Goal: Task Accomplishment & Management: Complete application form

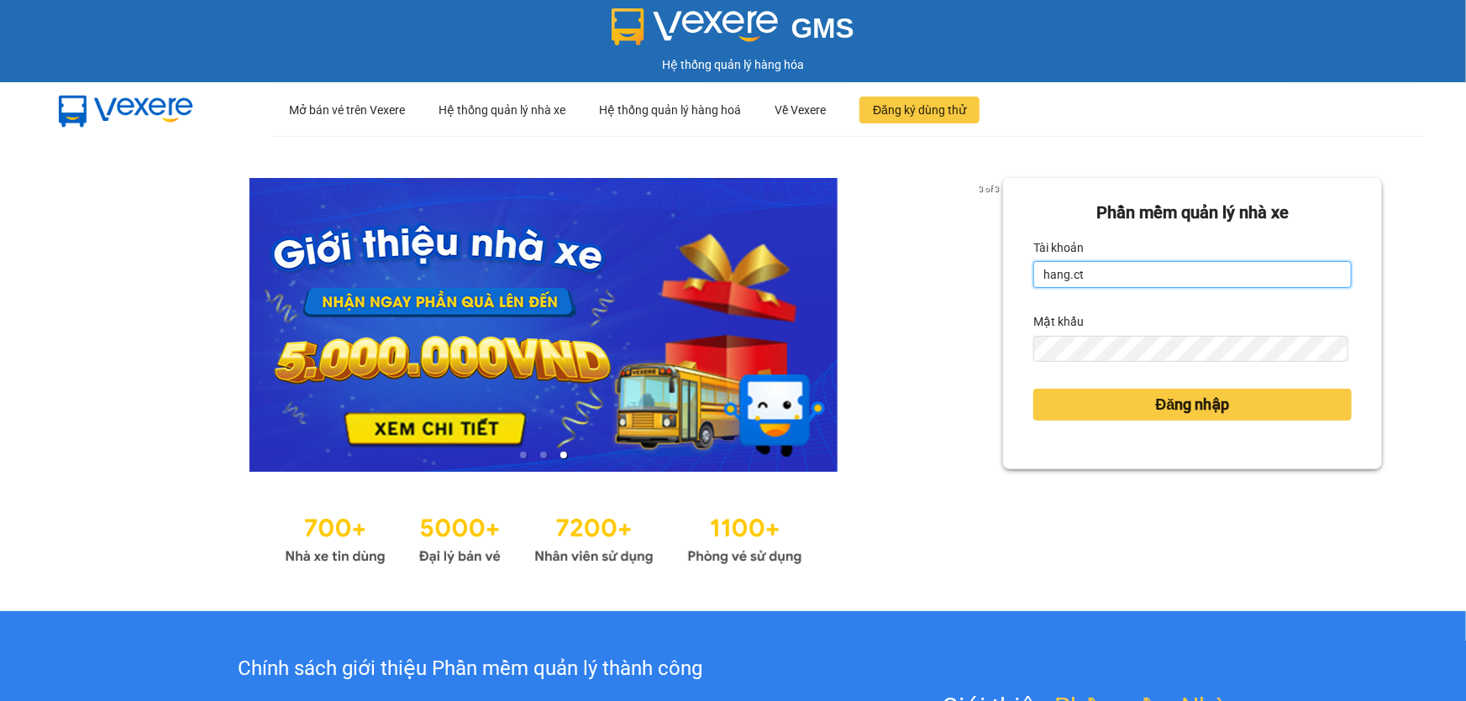
click at [1114, 276] on input "hang.ct" at bounding box center [1192, 274] width 318 height 27
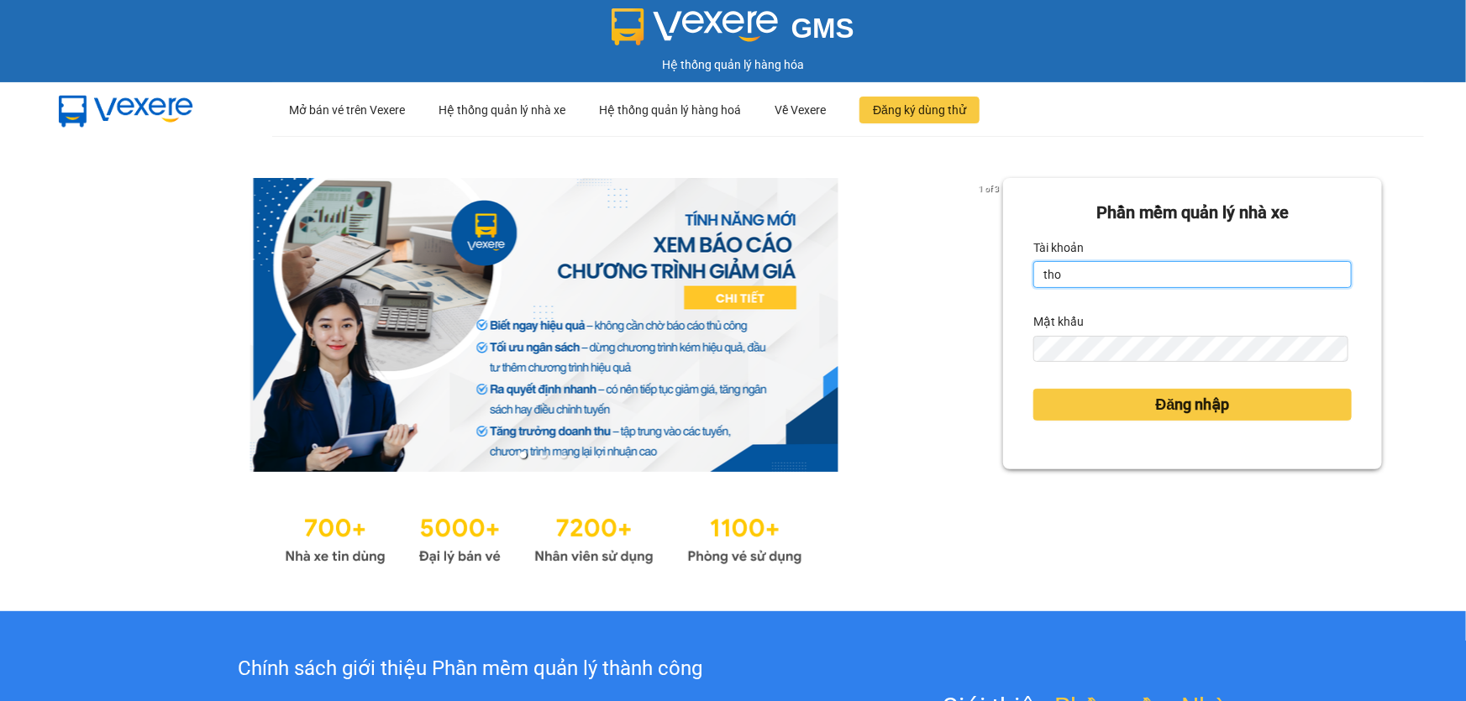
type input "thoan1.ct"
click at [1033, 389] on button "Đăng nhập" at bounding box center [1192, 405] width 318 height 32
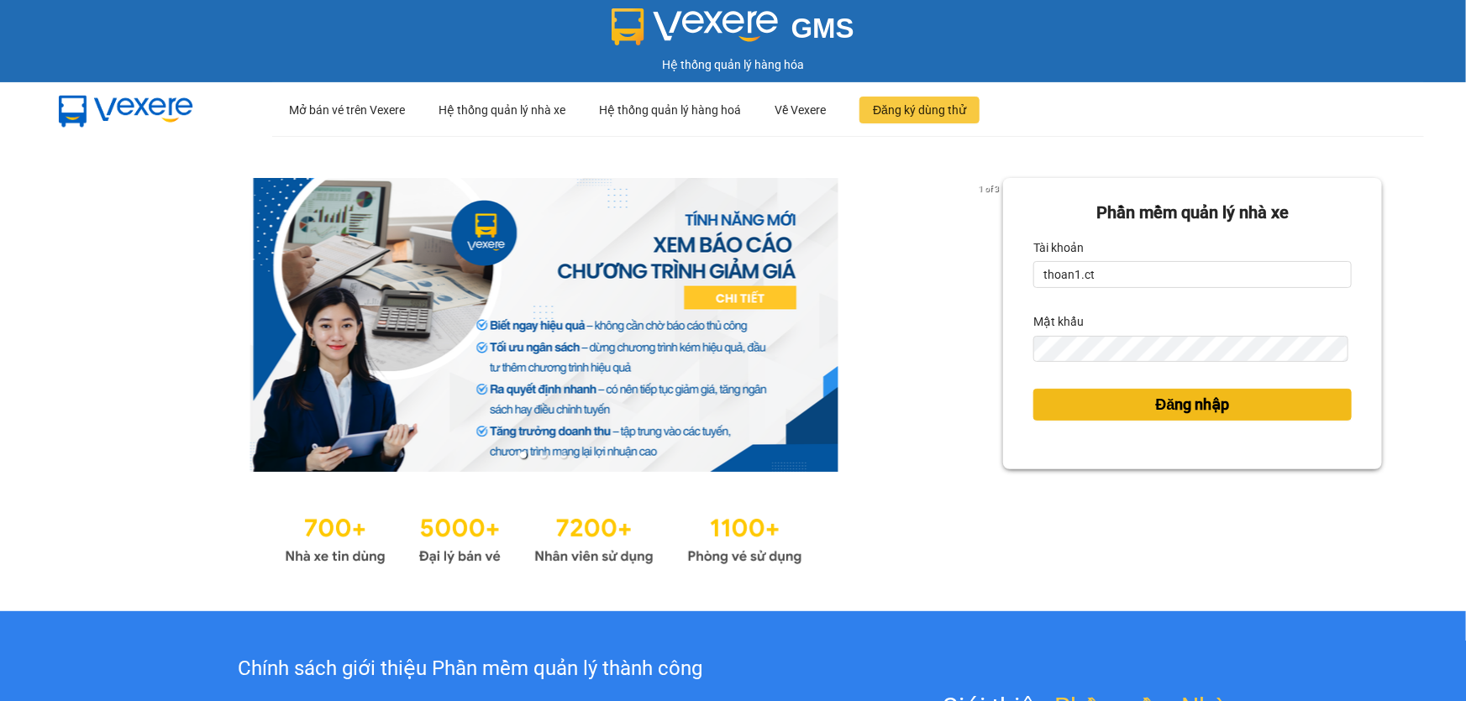
click at [1109, 396] on button "Đăng nhập" at bounding box center [1192, 405] width 318 height 32
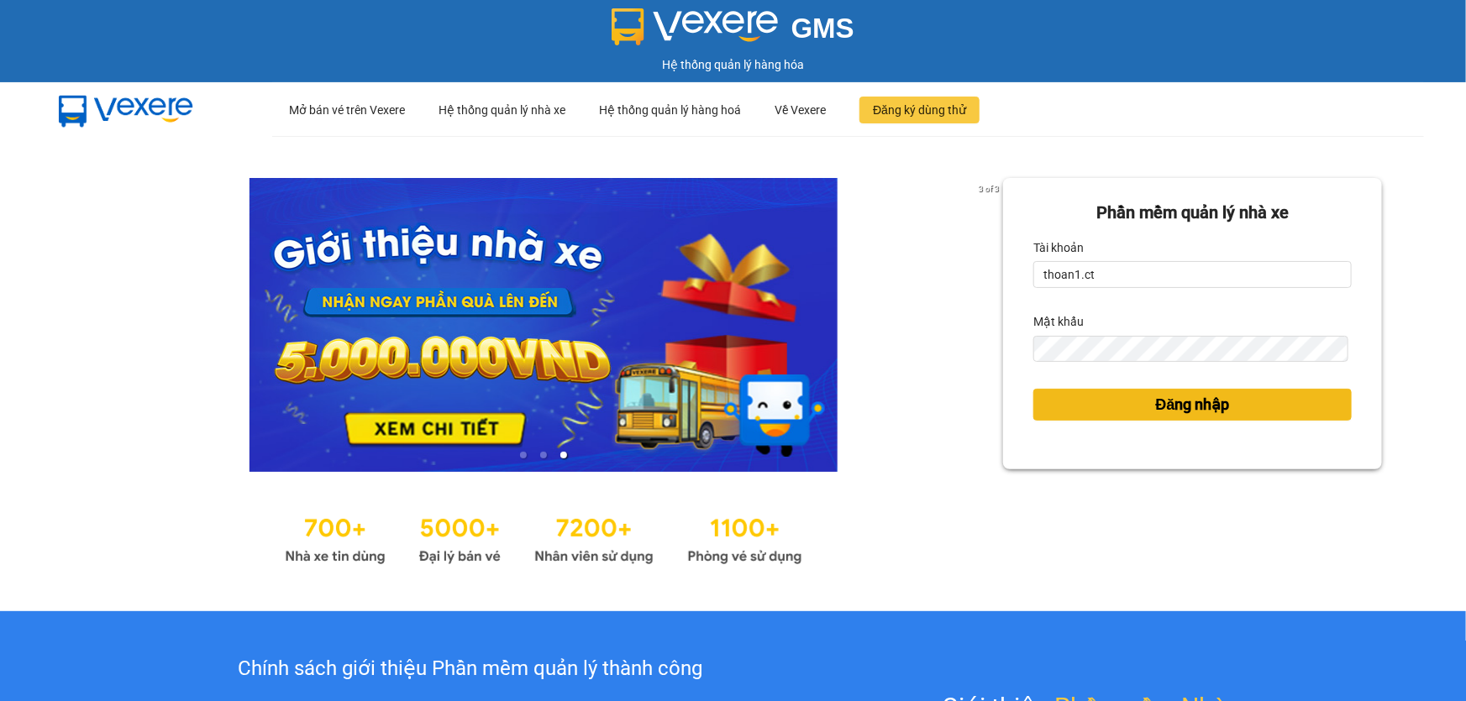
click at [1163, 397] on span "Đăng nhập" at bounding box center [1193, 405] width 74 height 24
click at [1164, 399] on span "Đăng nhập" at bounding box center [1193, 405] width 74 height 24
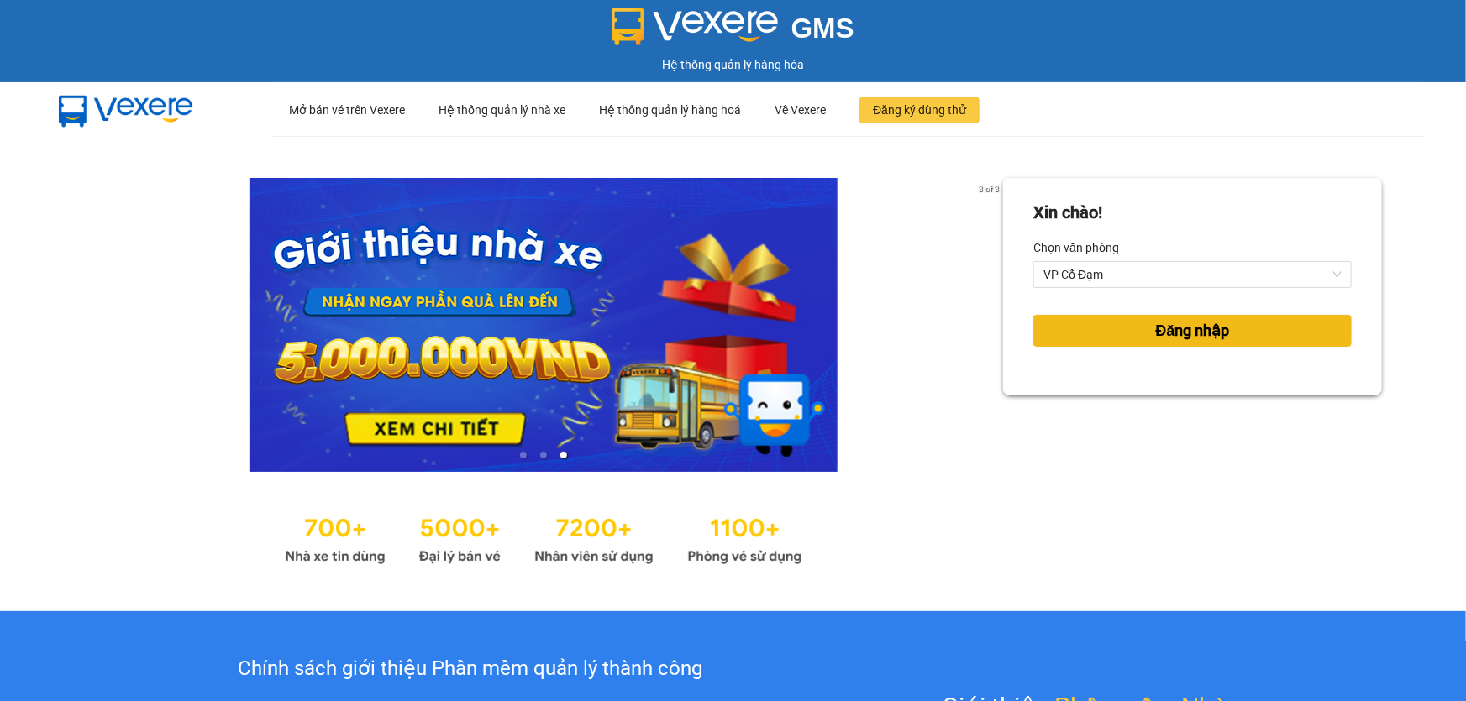
click at [1167, 328] on span "Đăng nhập" at bounding box center [1193, 331] width 74 height 24
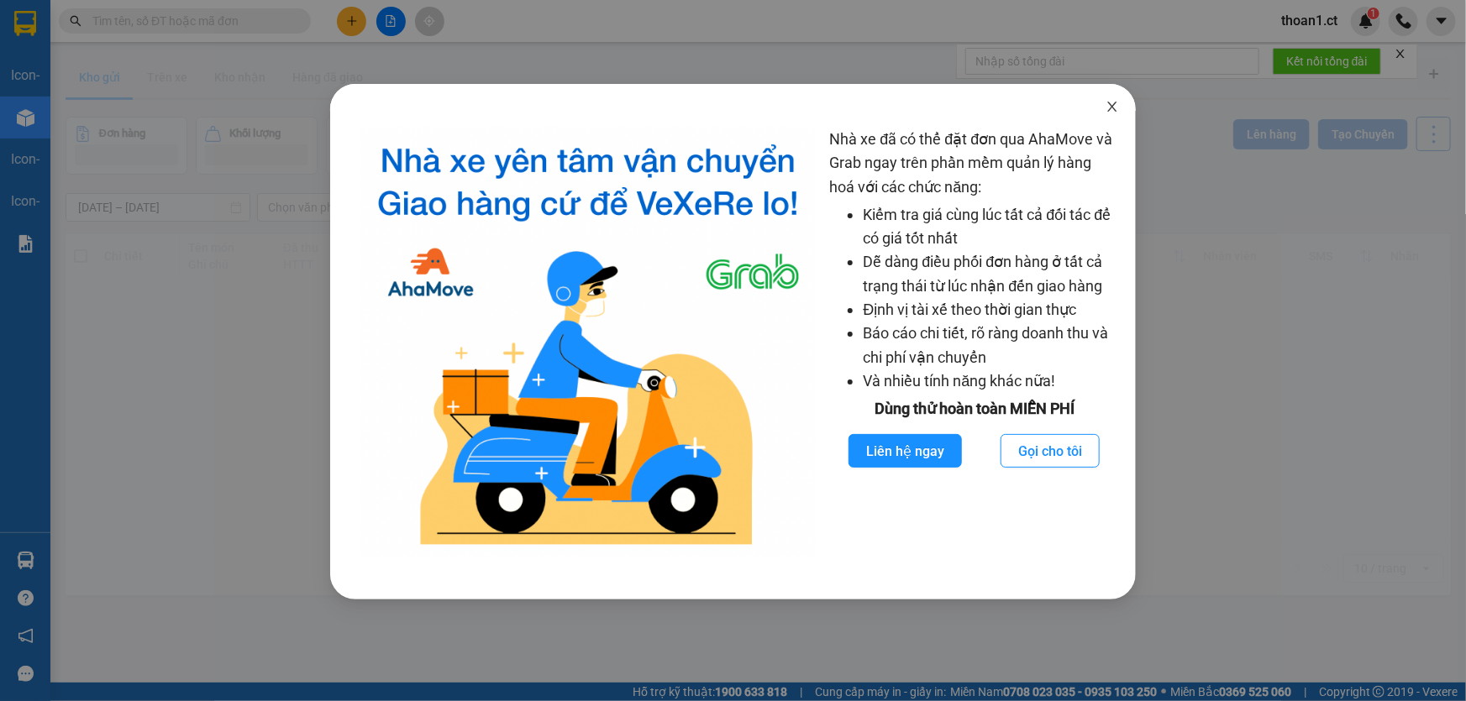
click at [1117, 110] on icon "close" at bounding box center [1112, 106] width 13 height 13
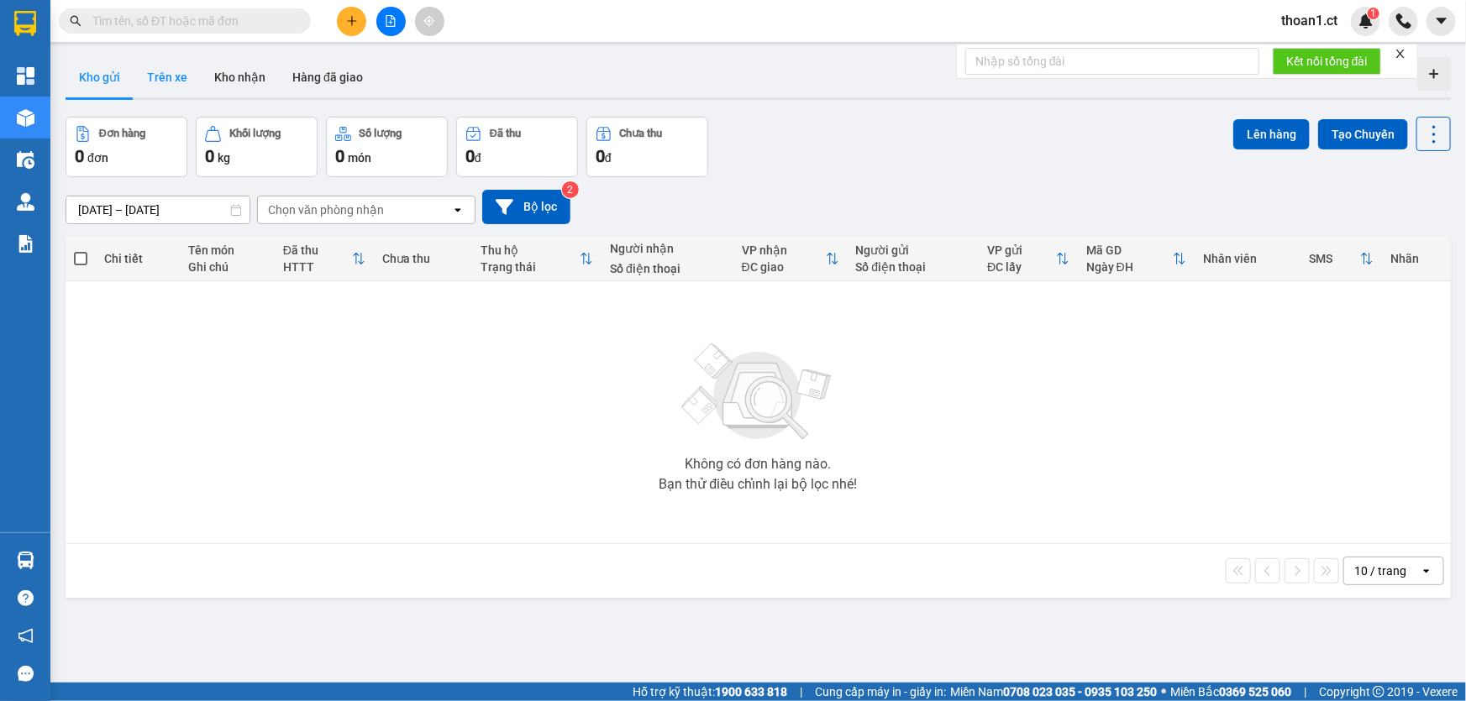
click at [160, 74] on button "Trên xe" at bounding box center [167, 77] width 67 height 40
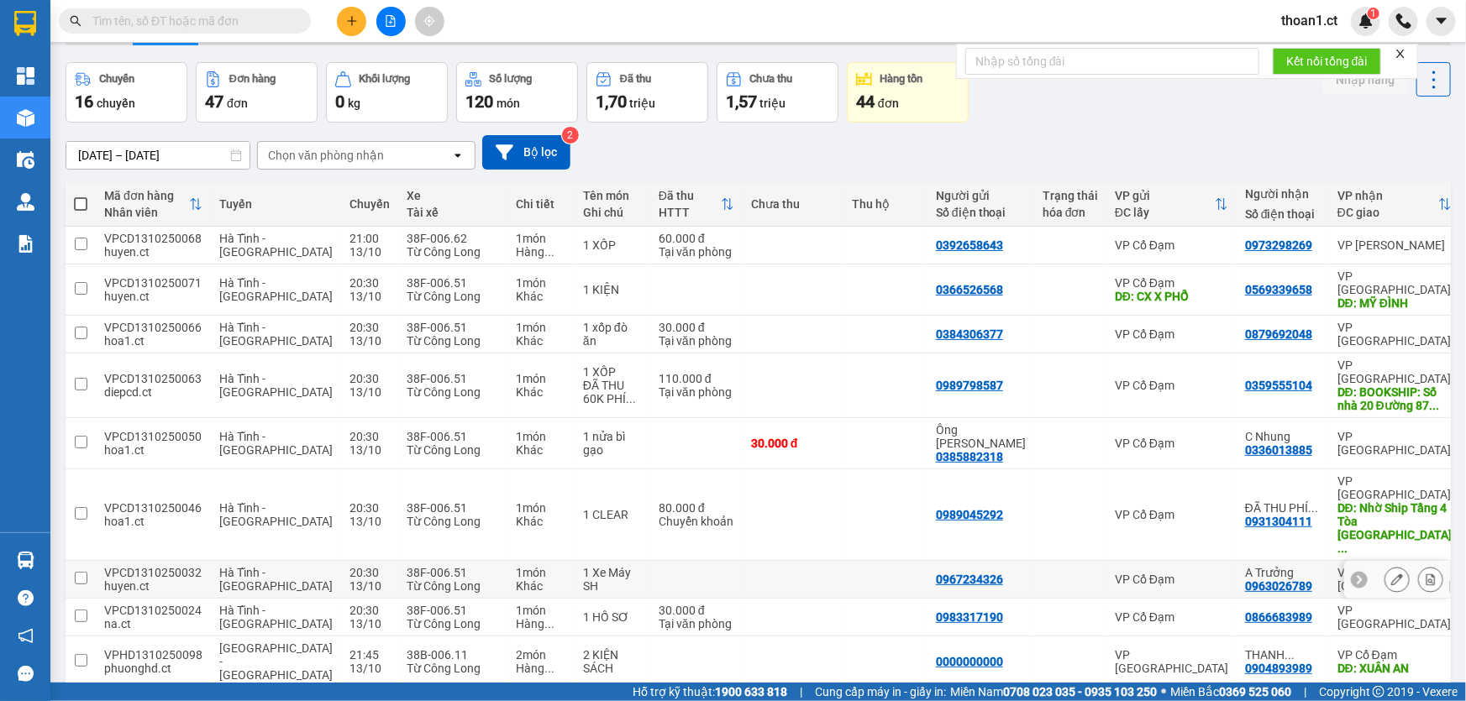
scroll to position [76, 0]
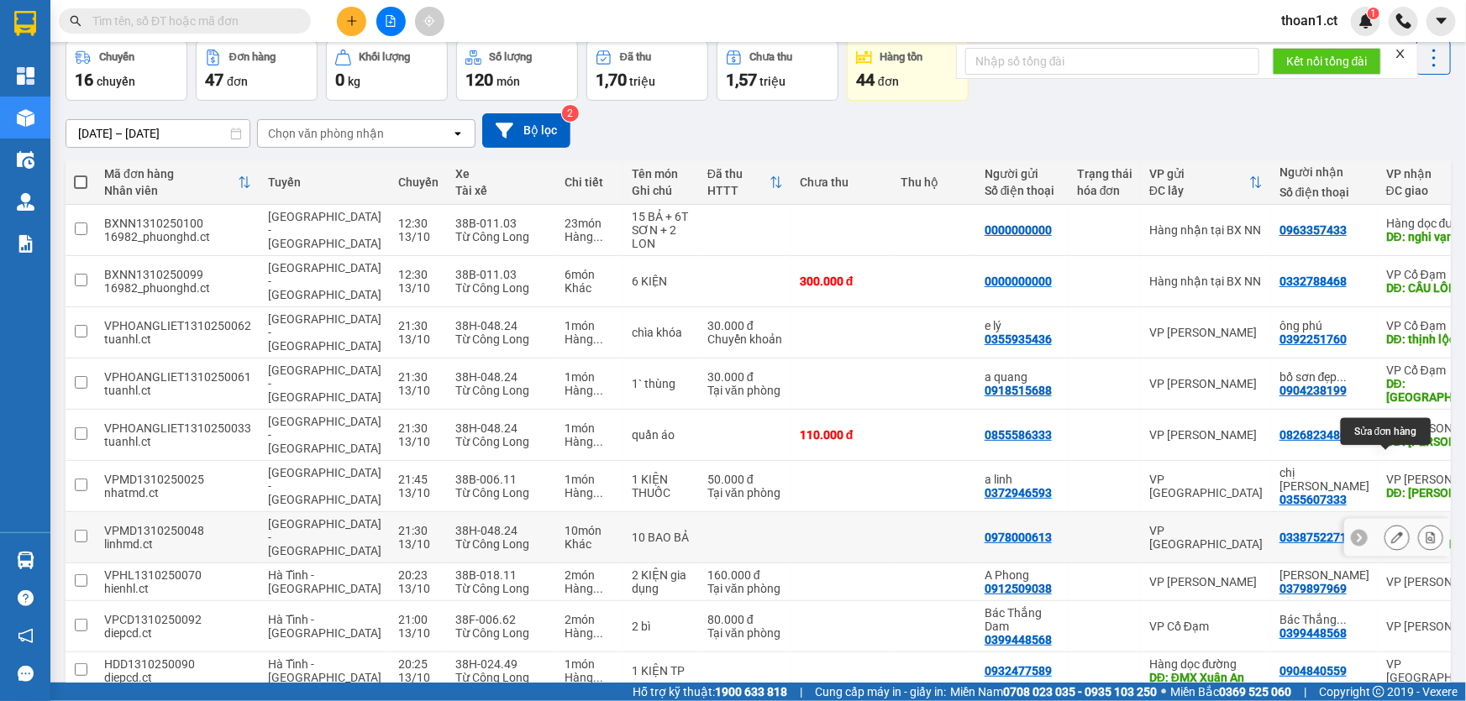
click at [1391, 532] on icon at bounding box center [1397, 538] width 12 height 12
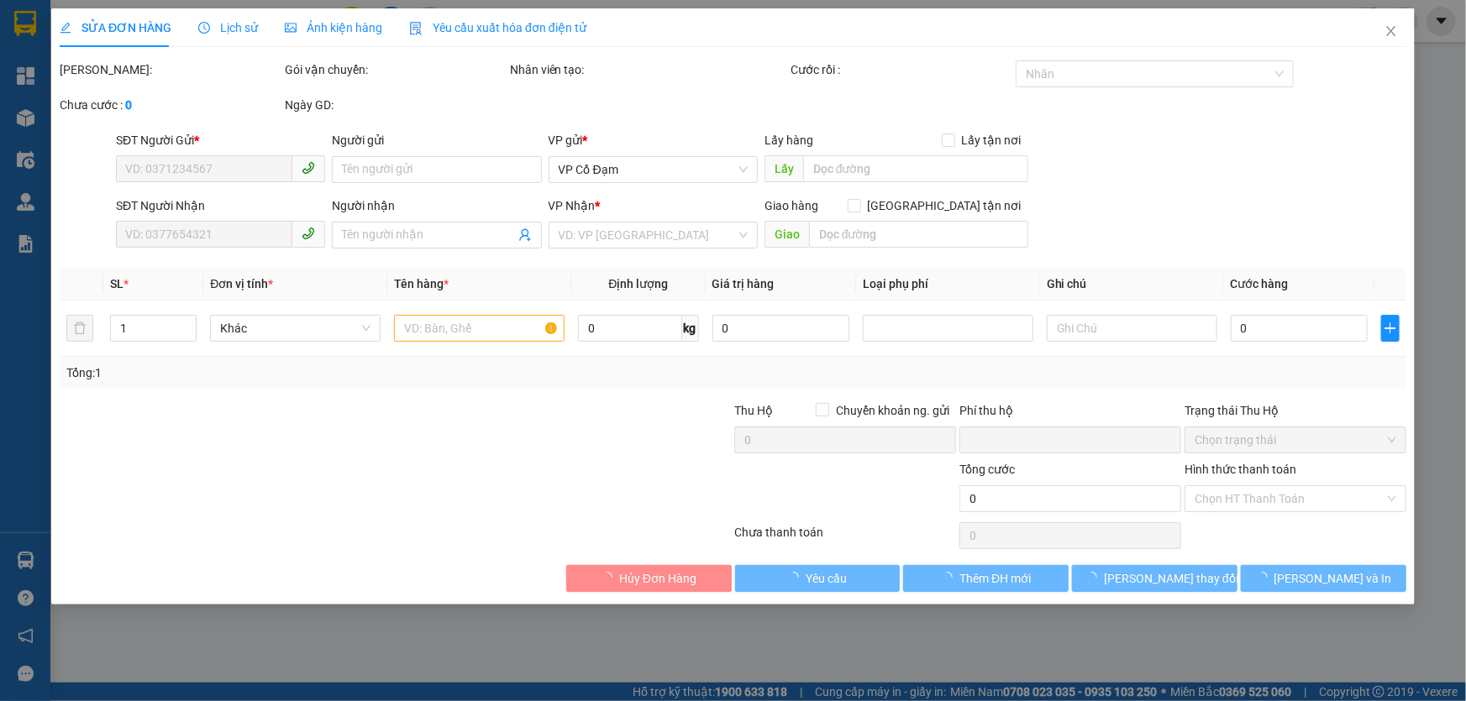
type input "0978000613"
type input "0338752271"
type input "XUÂN MỸ"
type input "0"
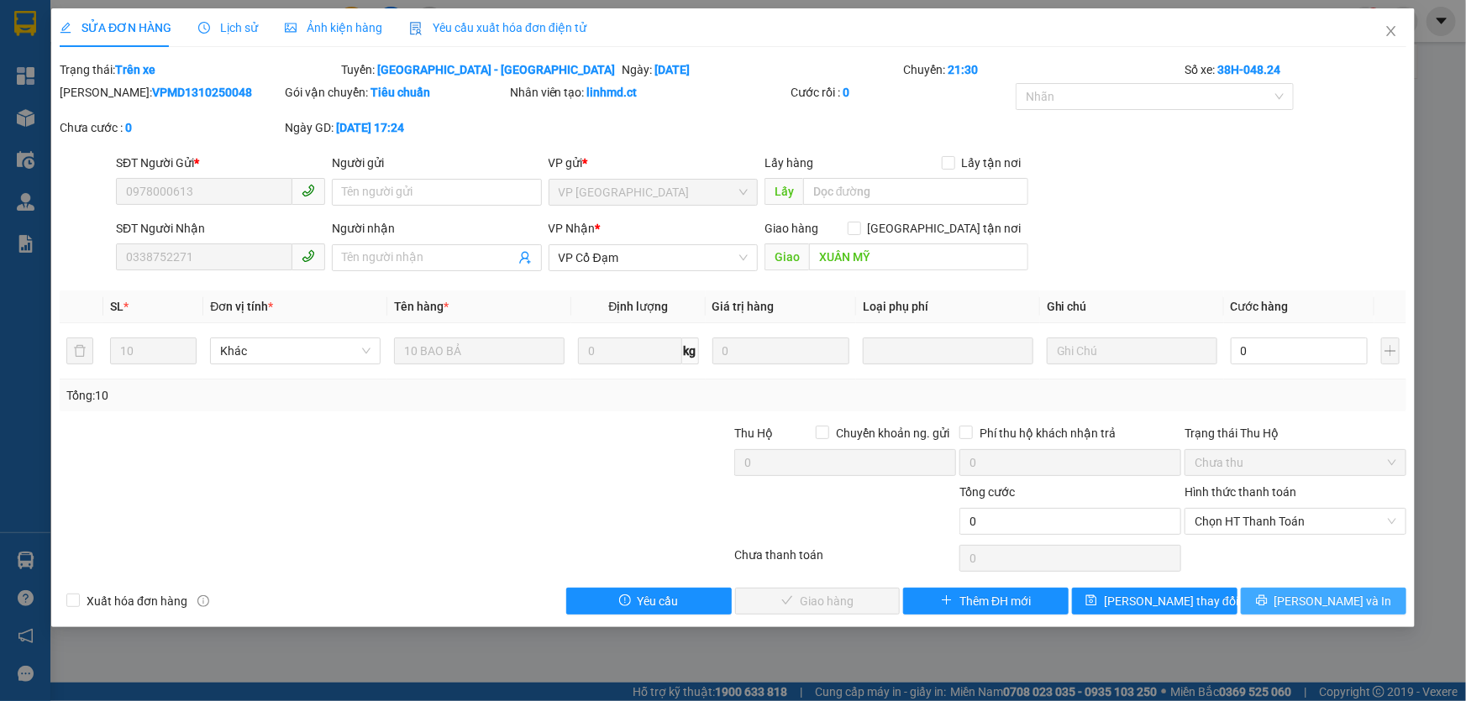
click at [1316, 601] on span "[PERSON_NAME] và In" at bounding box center [1333, 601] width 118 height 18
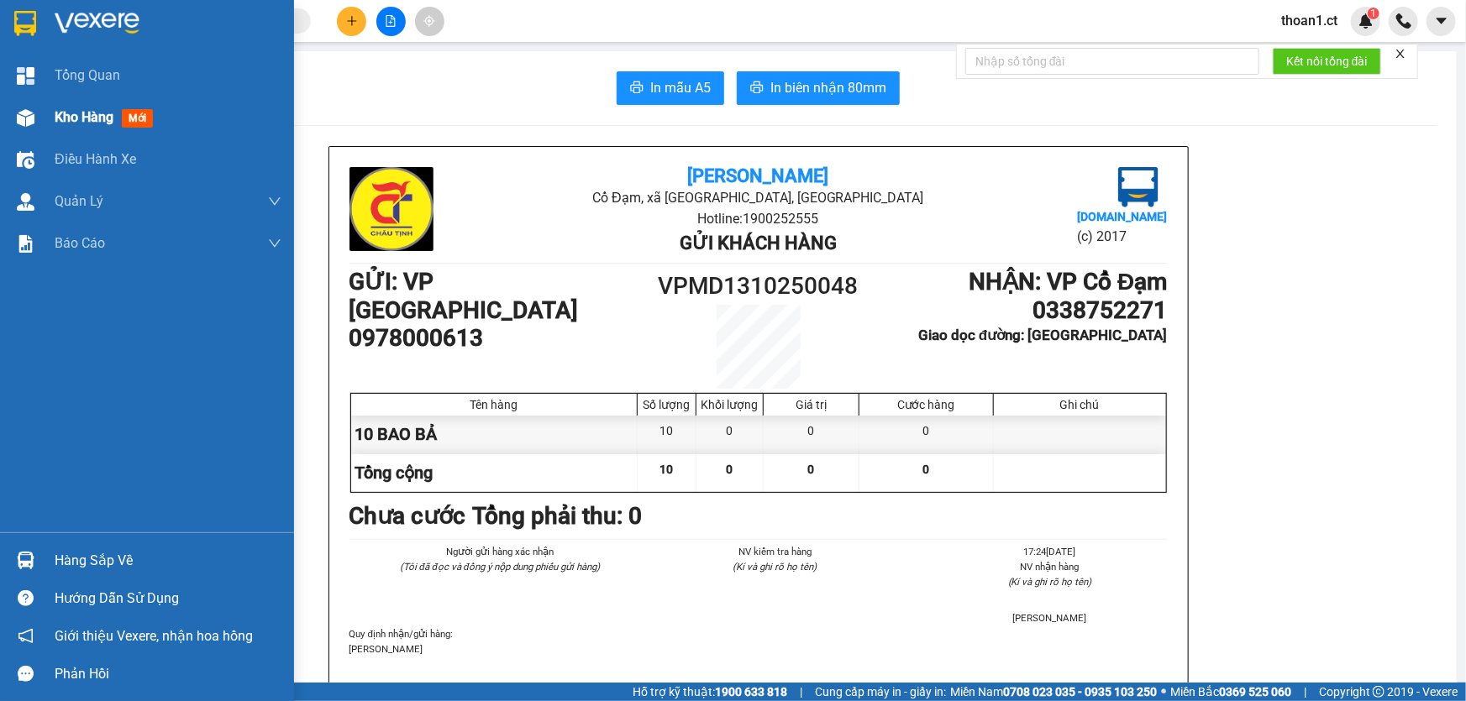
click at [137, 118] on span "mới" at bounding box center [137, 118] width 31 height 18
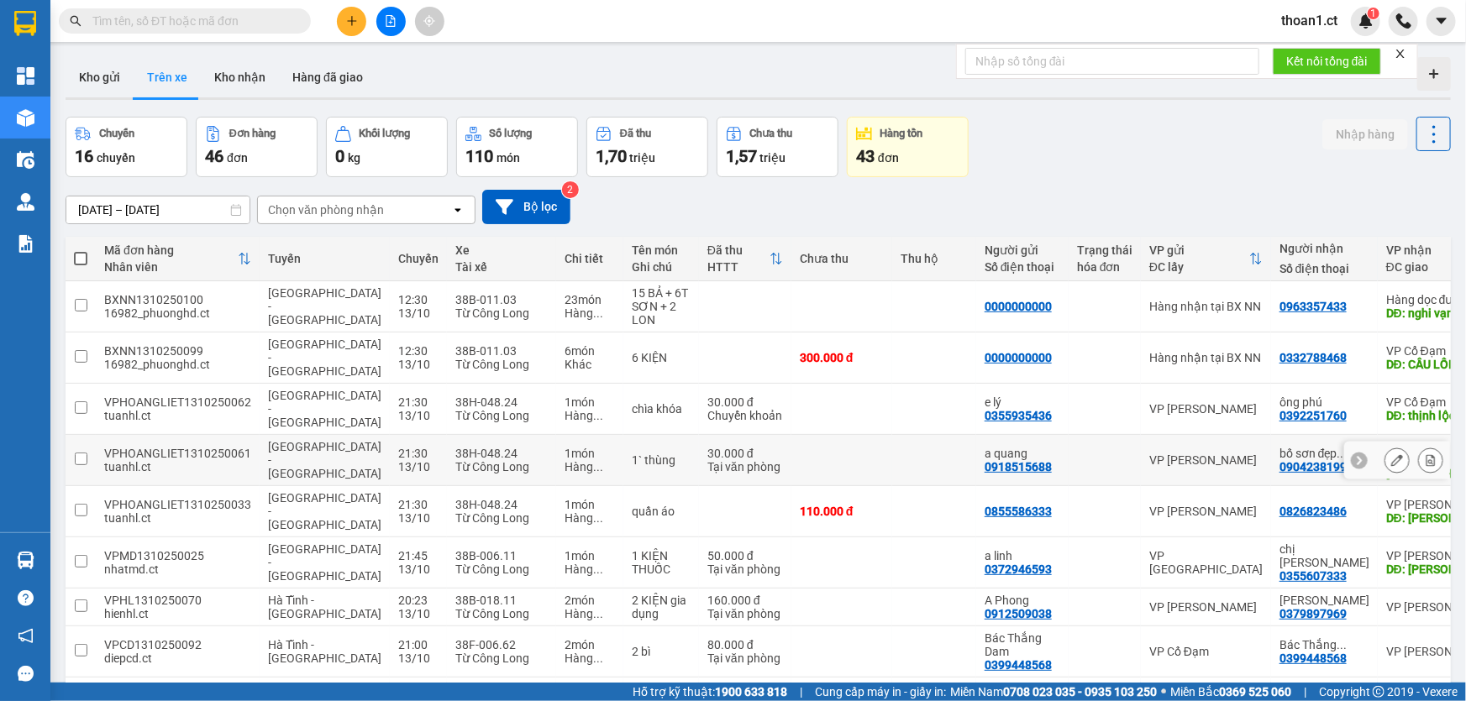
click at [1279, 447] on div "bố sơn đẹp ..." at bounding box center [1324, 453] width 90 height 13
checkbox input "true"
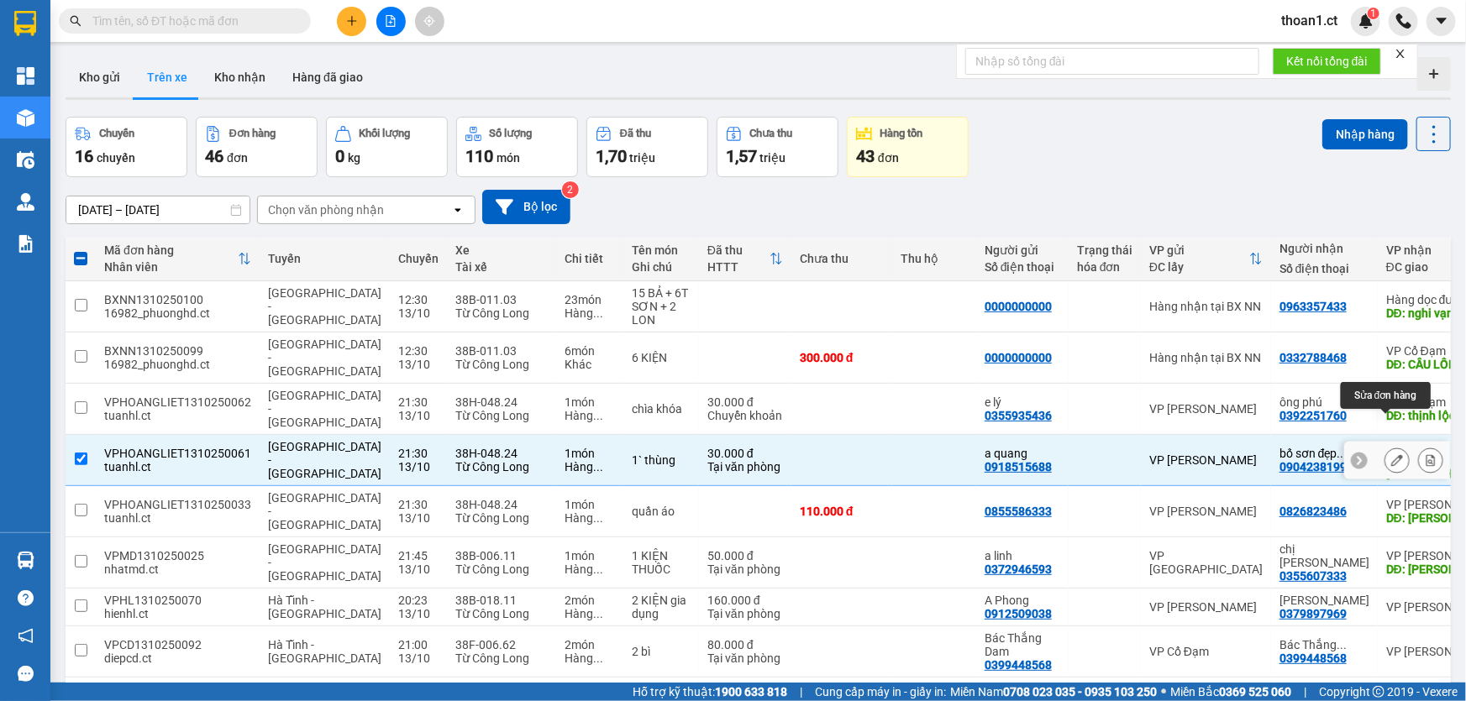
click at [1391, 454] on icon at bounding box center [1397, 460] width 12 height 12
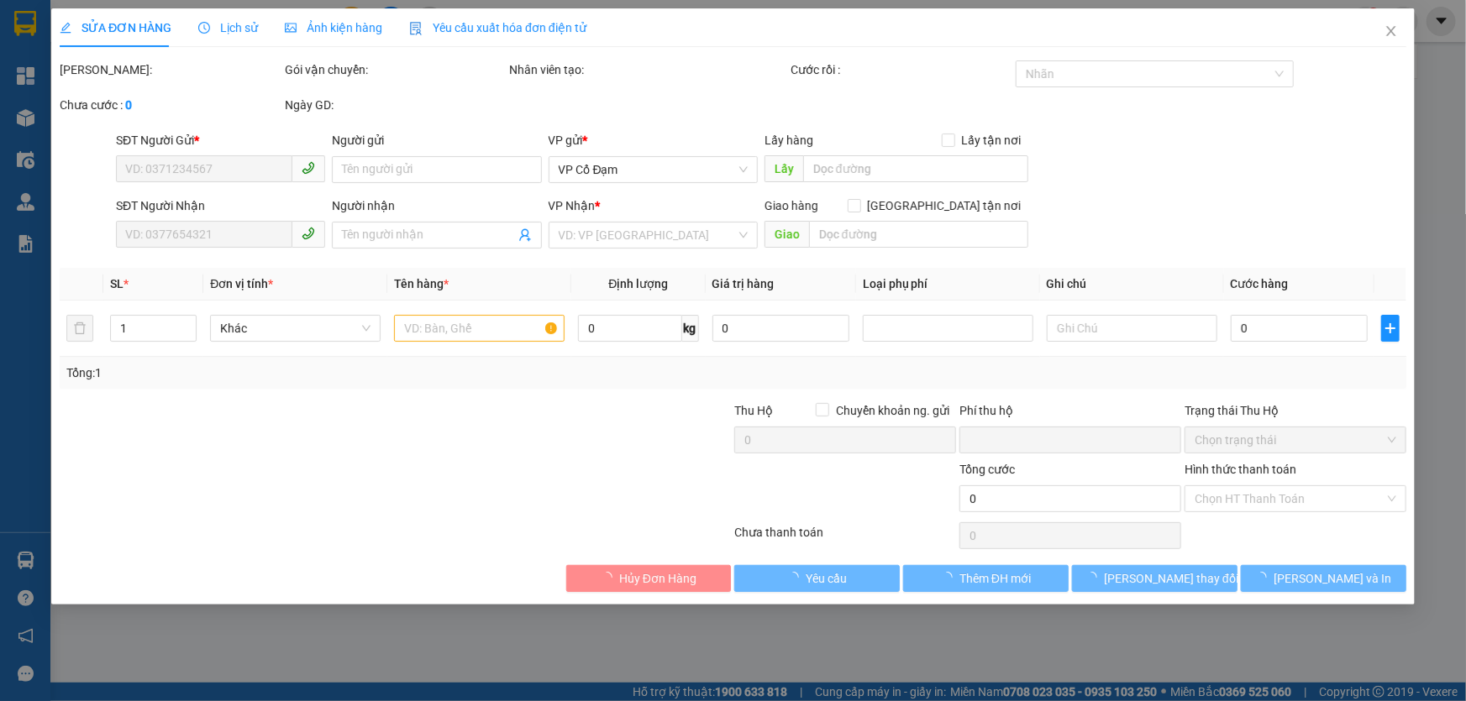
type input "0918515688"
type input "a quang"
type input "0904238199"
type input "bố sơn đẹp zai"
type input "[PERSON_NAME]"
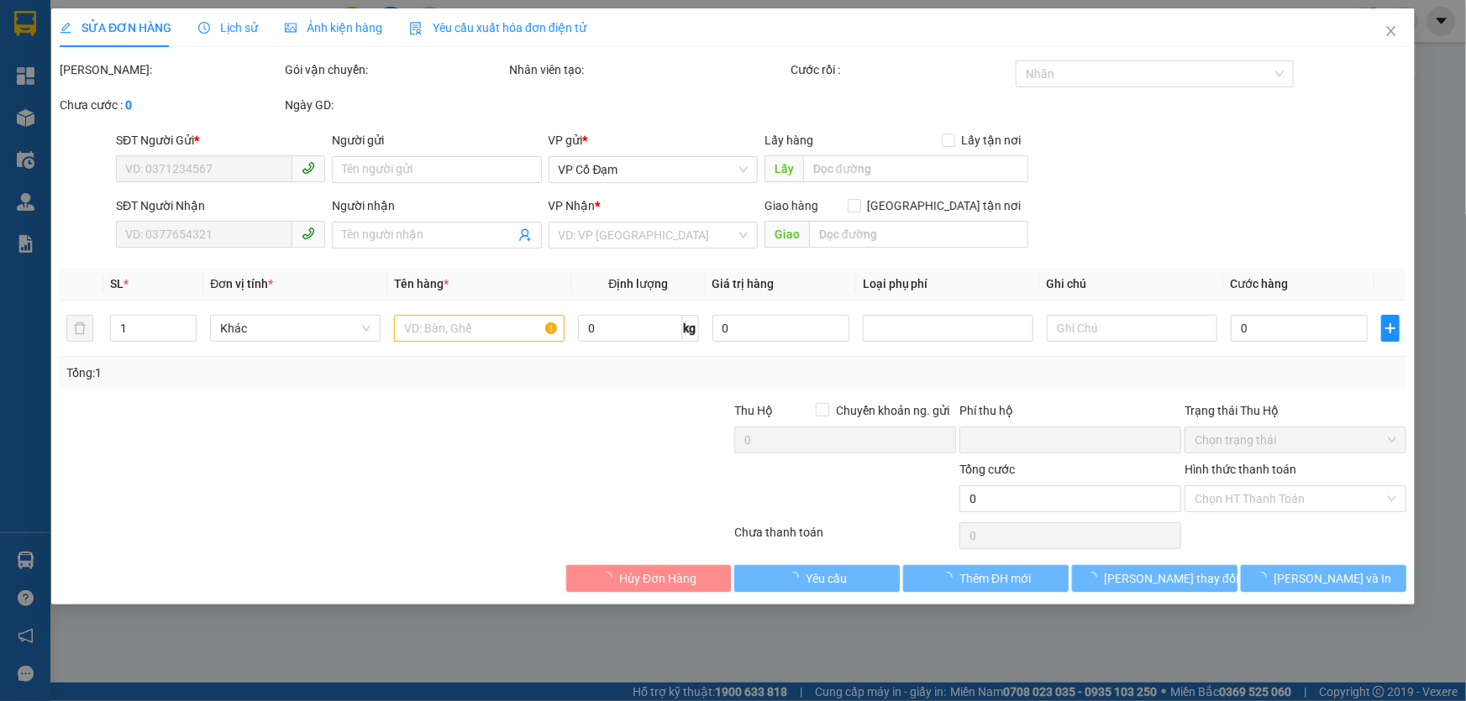
type input "0"
type input "30.000"
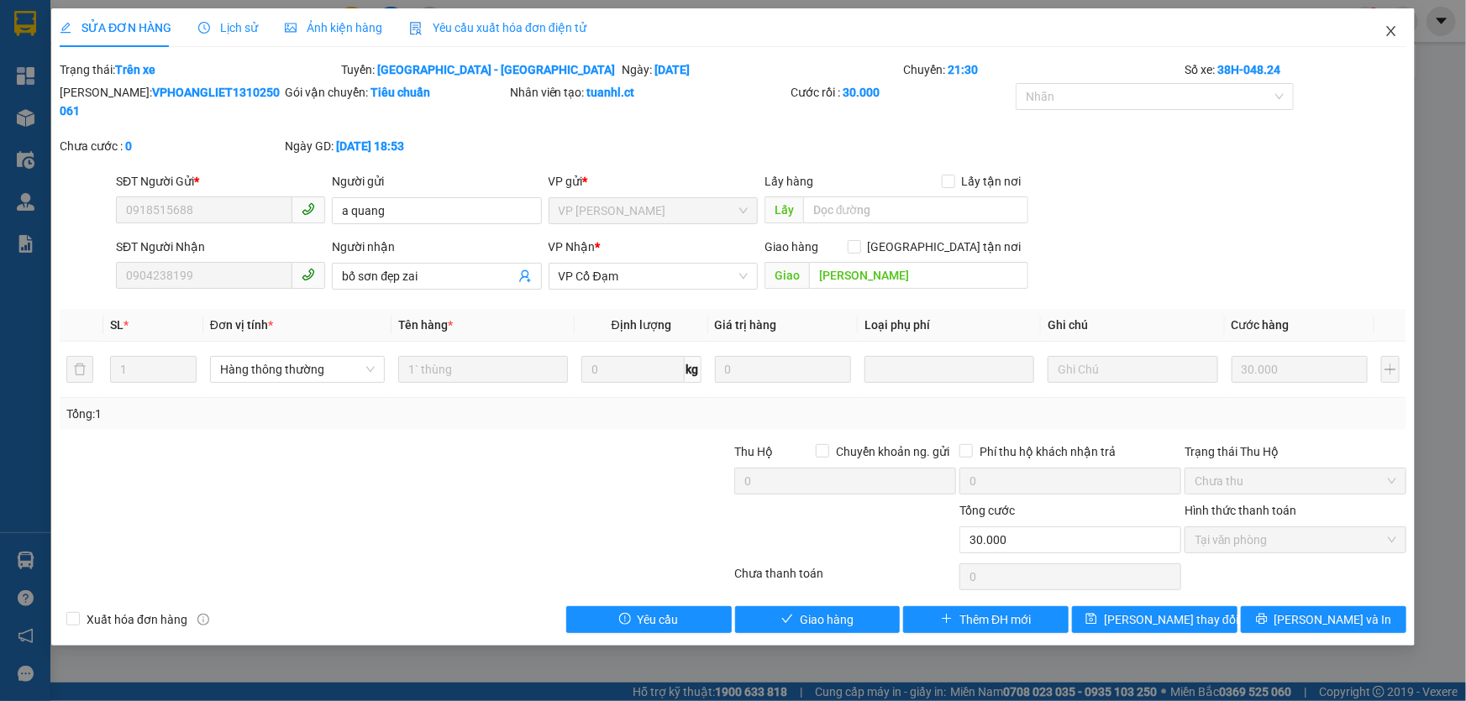
click at [1399, 28] on span "Close" at bounding box center [1391, 31] width 47 height 47
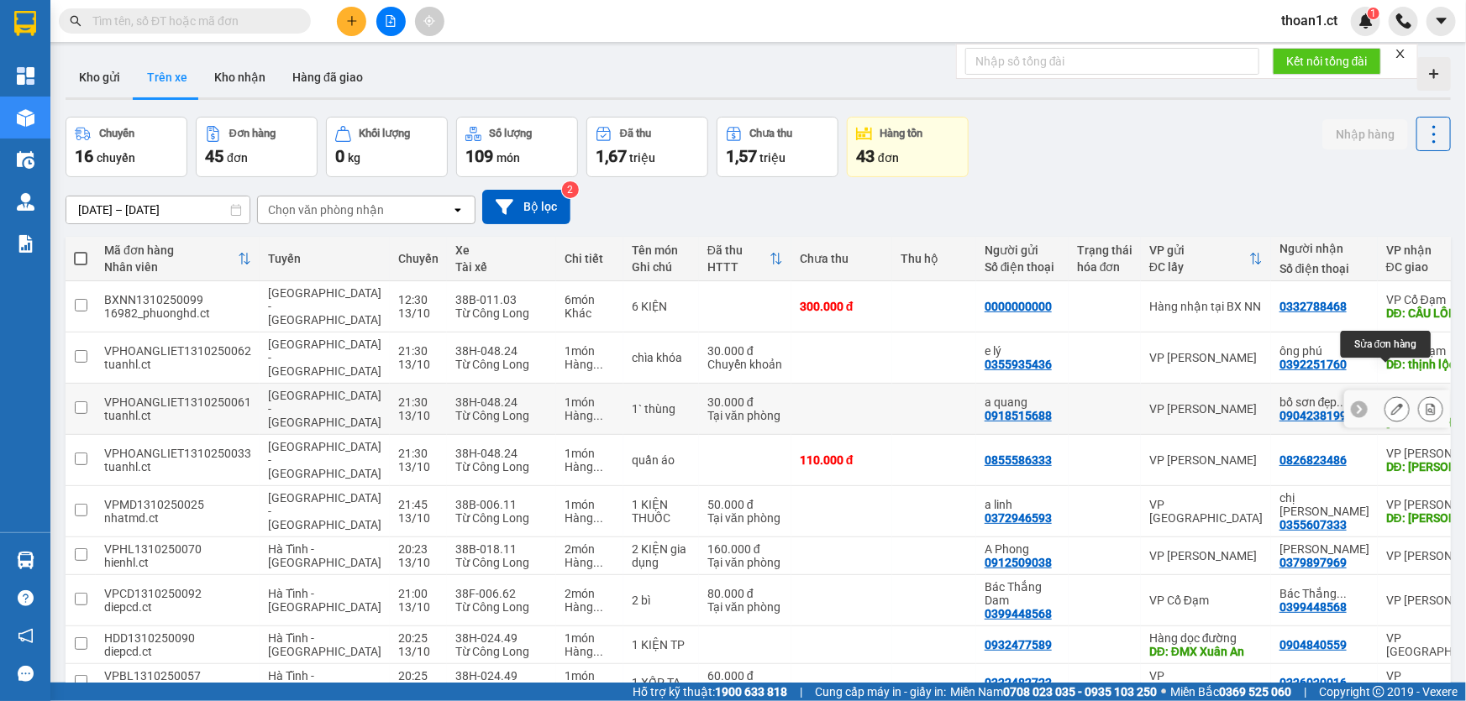
click at [1392, 395] on button at bounding box center [1397, 409] width 24 height 29
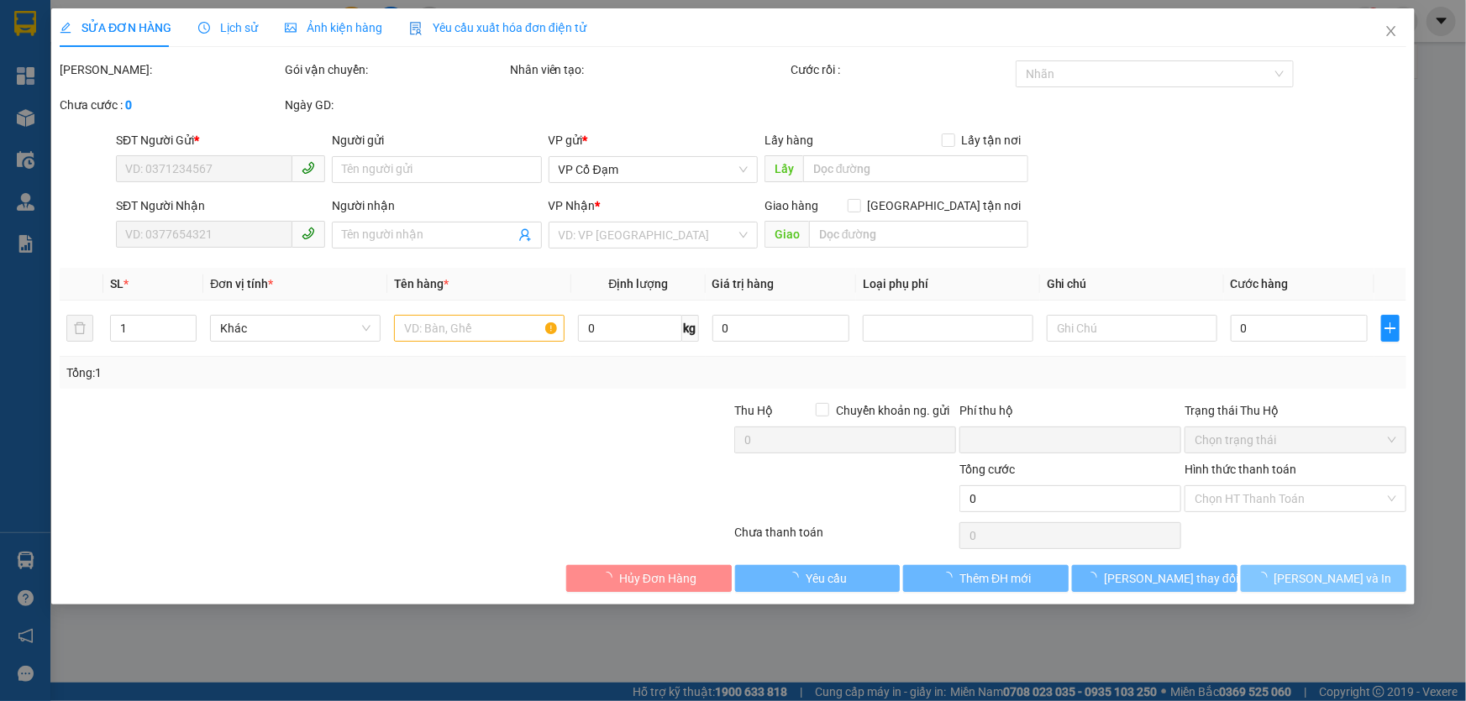
type input "0918515688"
type input "a quang"
type input "0904238199"
type input "bố sơn đẹp zai"
type input "[PERSON_NAME]"
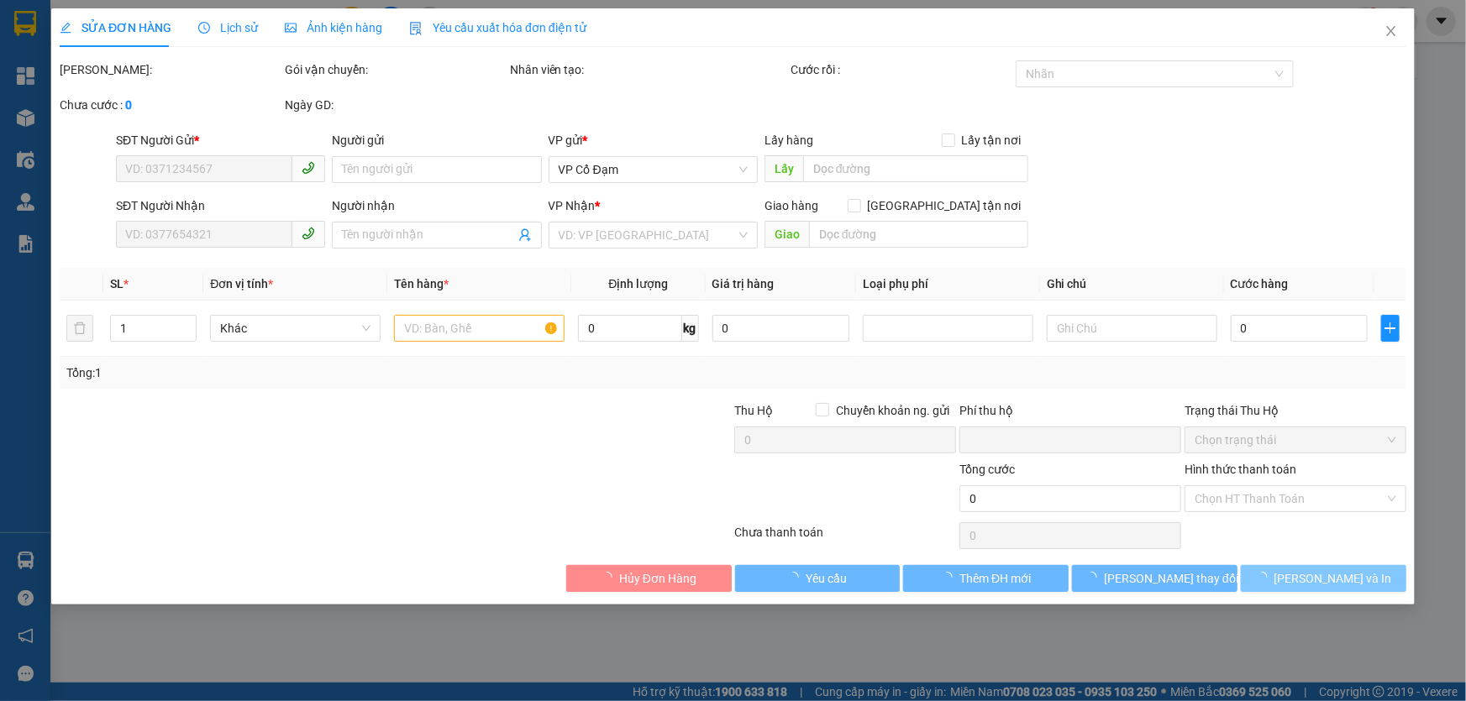
type input "0"
type input "30.000"
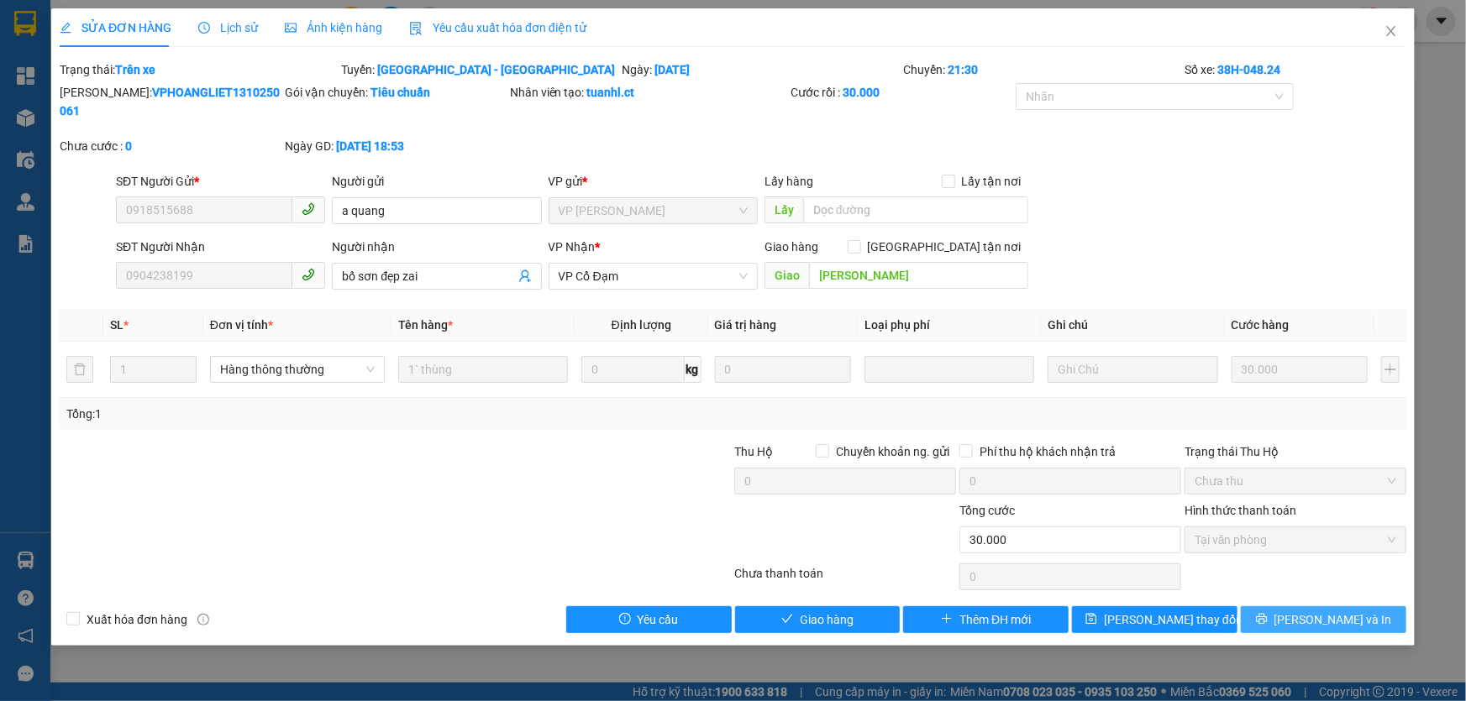
click at [1320, 611] on span "[PERSON_NAME] và In" at bounding box center [1333, 620] width 118 height 18
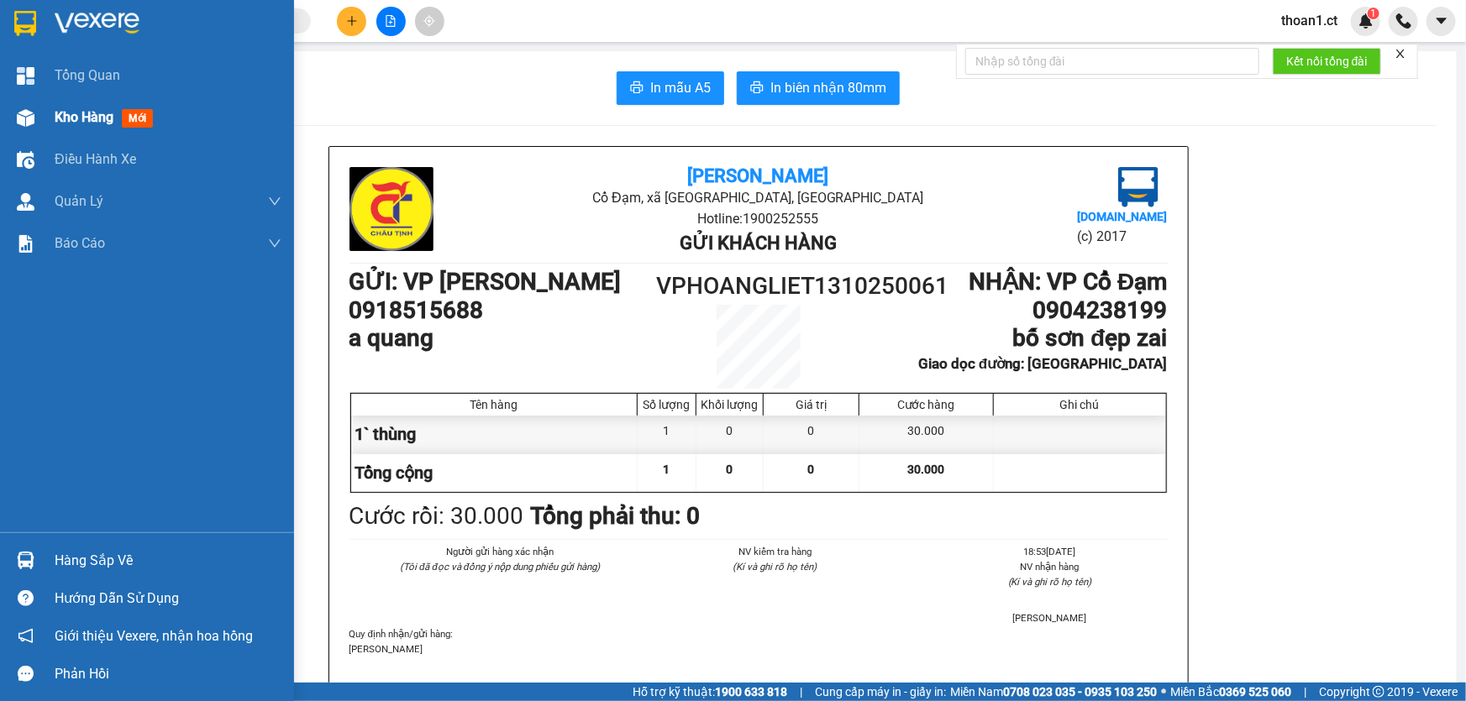
click at [138, 115] on span "mới" at bounding box center [137, 118] width 31 height 18
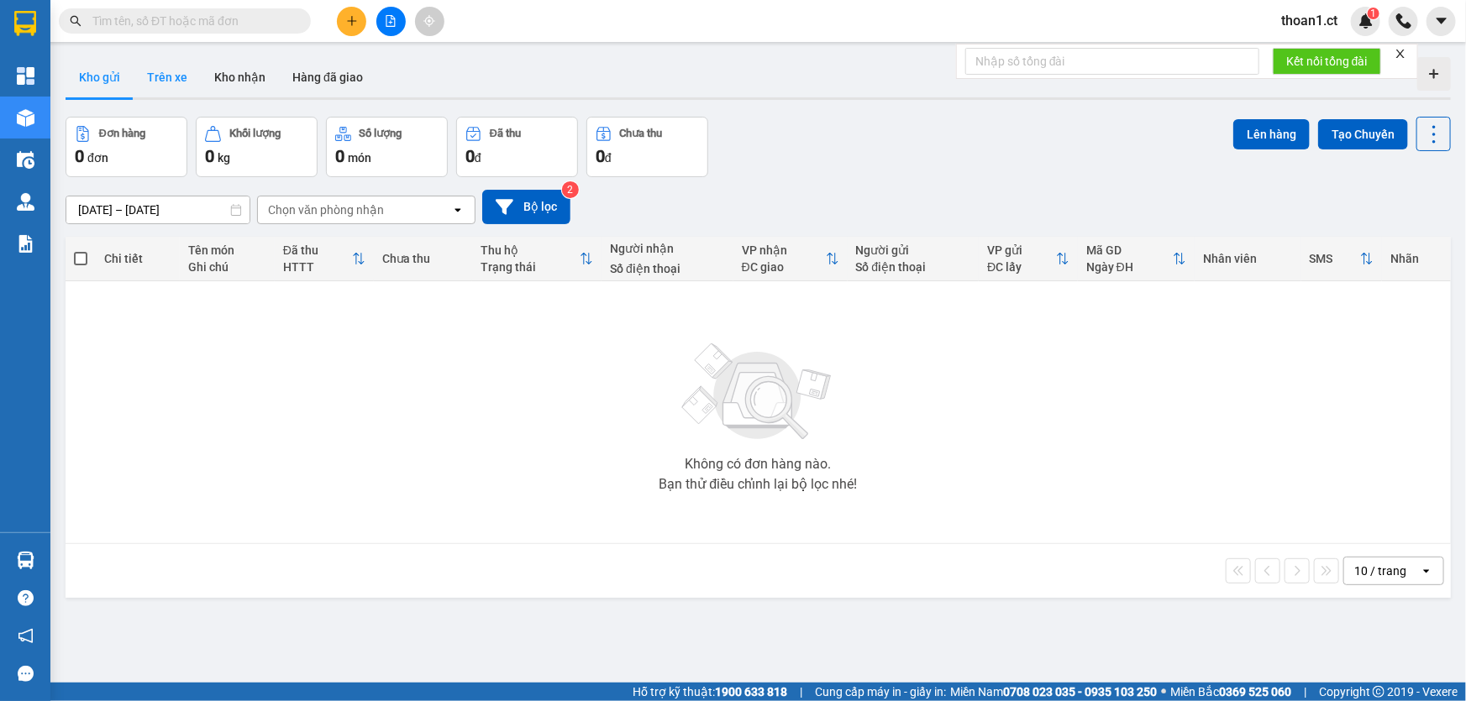
click at [175, 78] on button "Trên xe" at bounding box center [167, 77] width 67 height 40
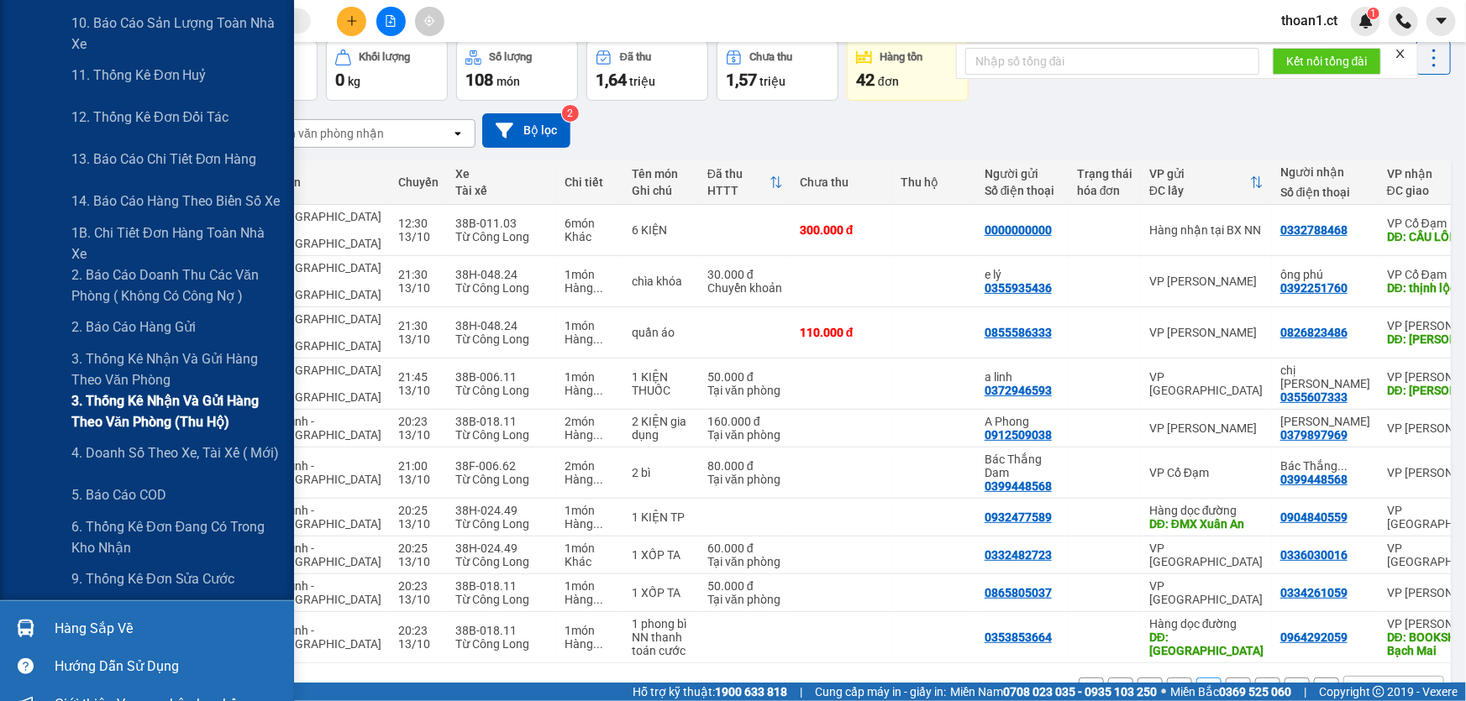
scroll to position [381, 0]
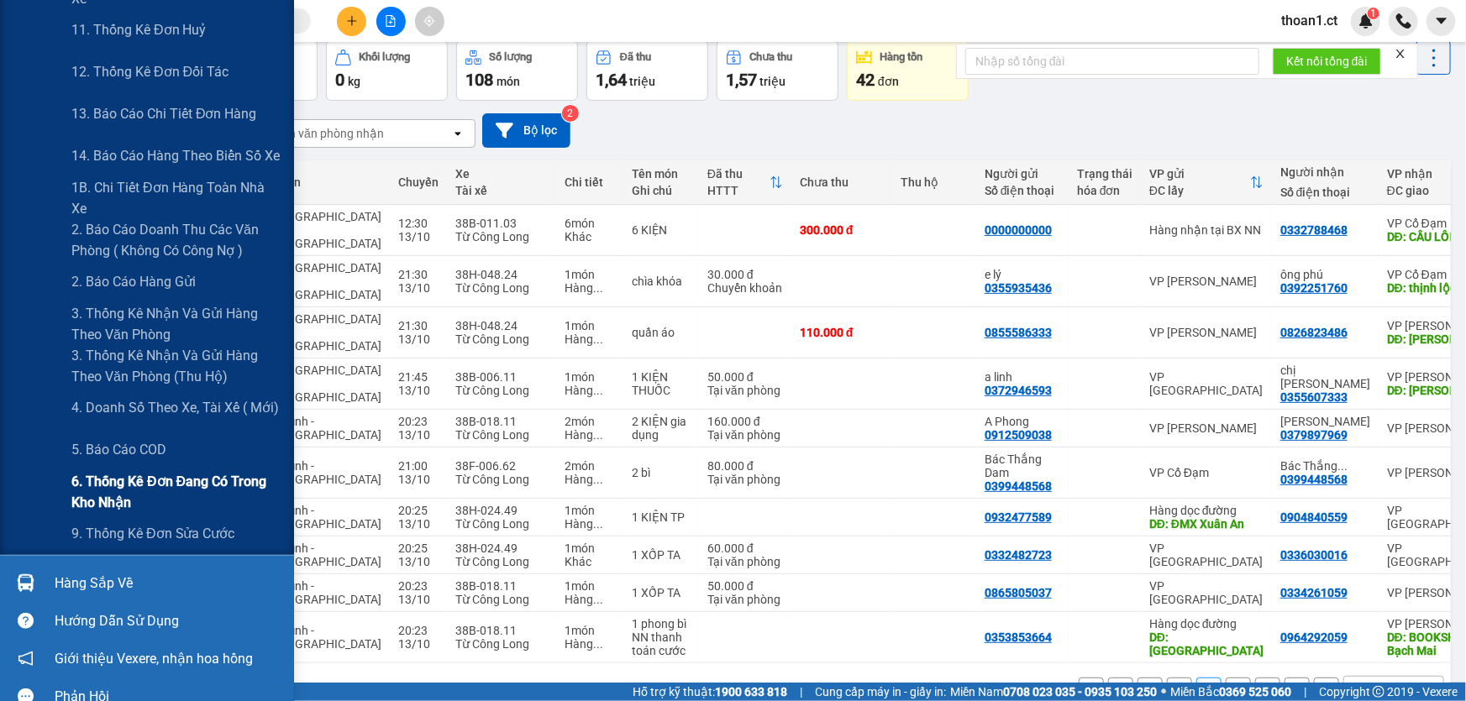
click at [103, 481] on span "6. Thống kê đơn đang có trong kho nhận" at bounding box center [176, 492] width 210 height 42
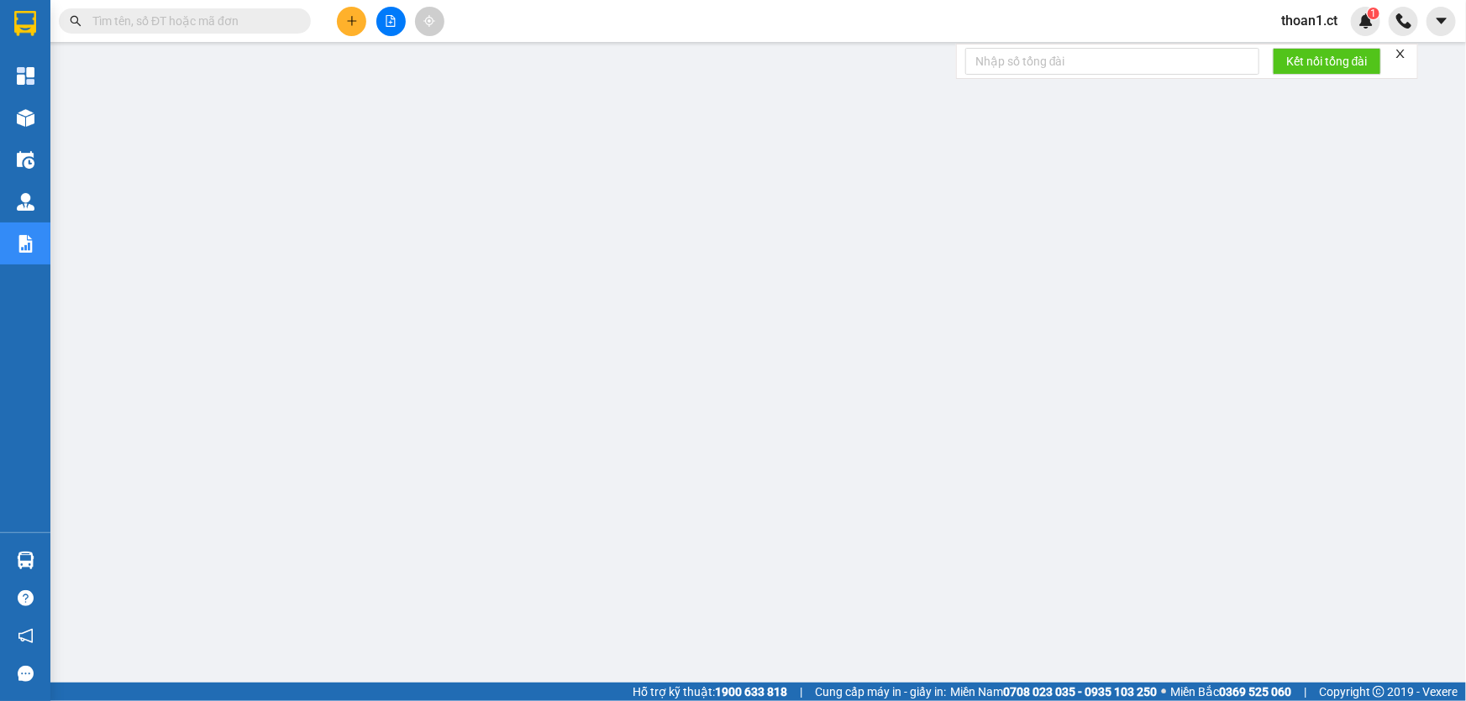
click at [266, 30] on span at bounding box center [185, 20] width 252 height 25
click at [266, 26] on input "text" at bounding box center [191, 21] width 198 height 18
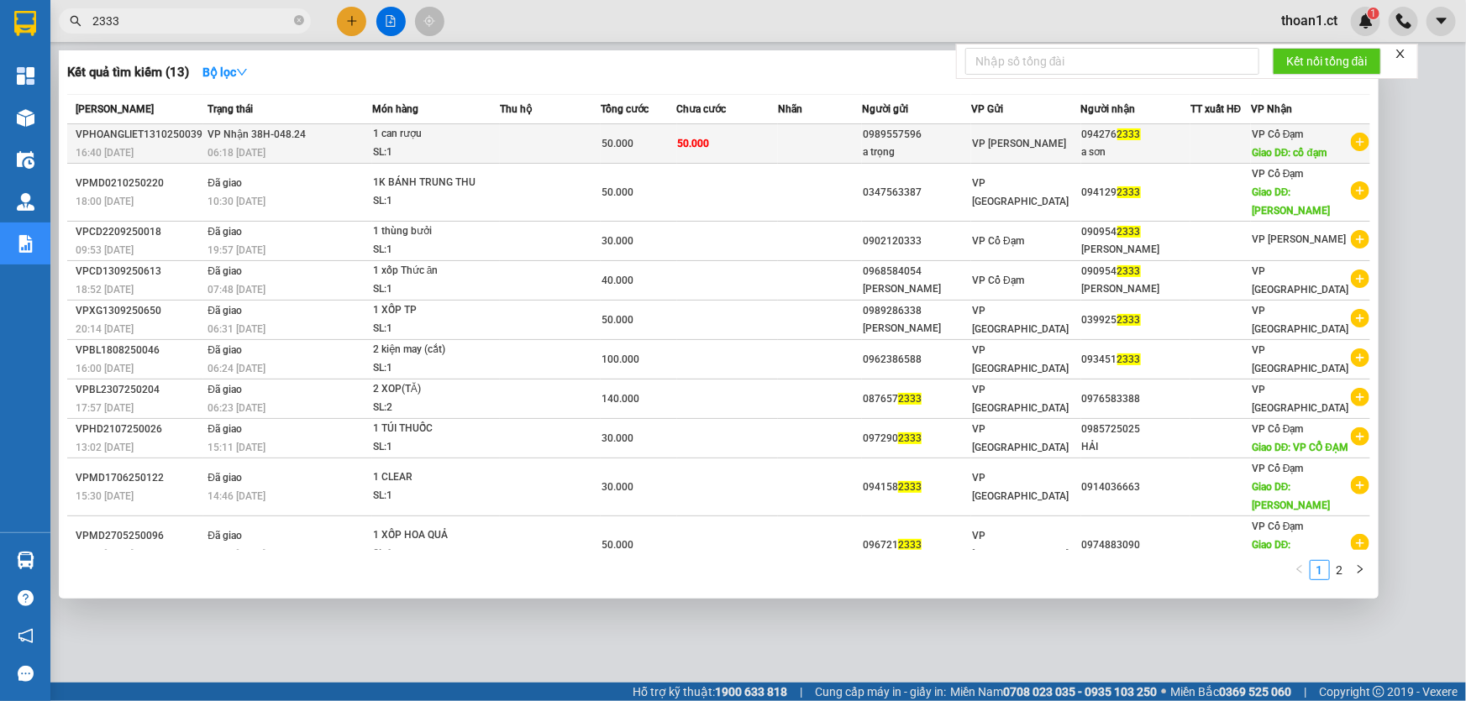
type input "2333"
click at [405, 136] on div "1 can rượu" at bounding box center [436, 134] width 126 height 18
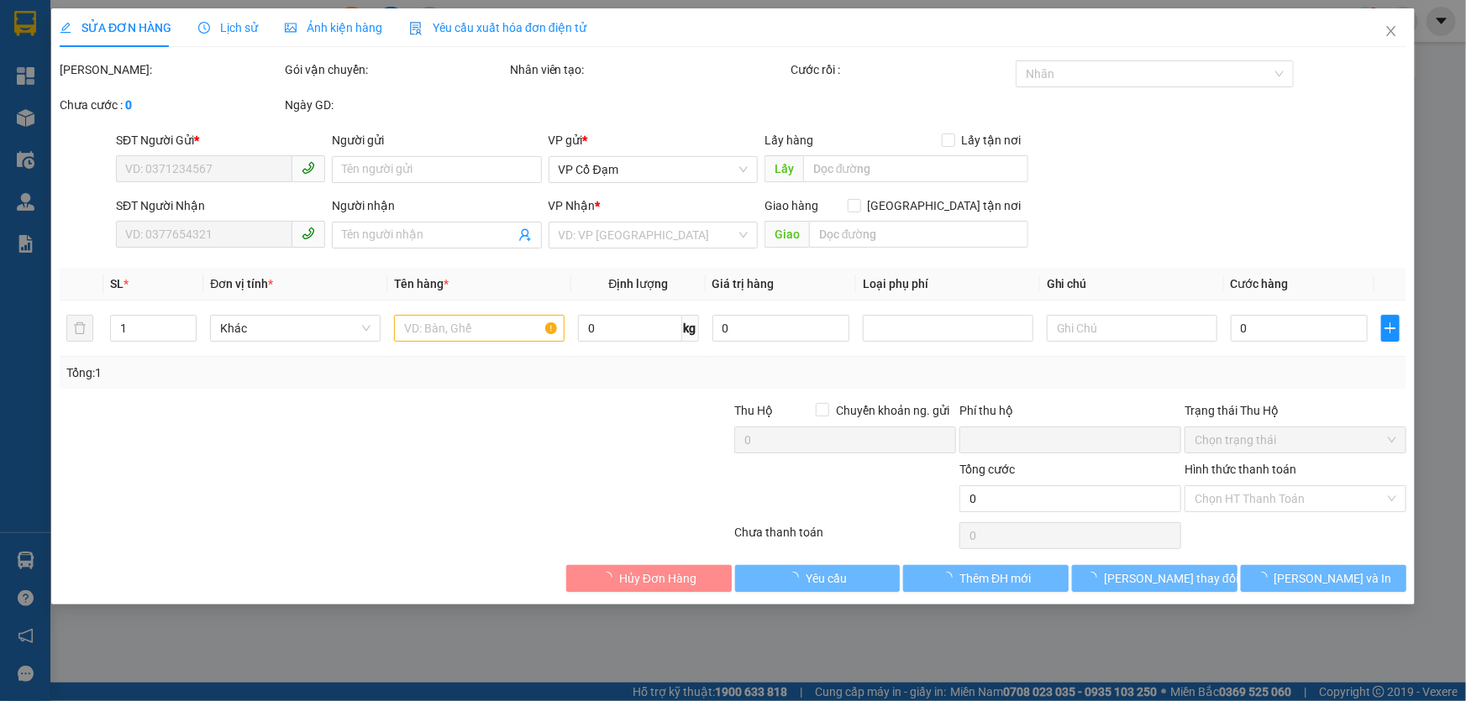
type input "0989557596"
type input "a trọng"
type input "0942762333"
type input "a sơn"
type input "cổ đạm"
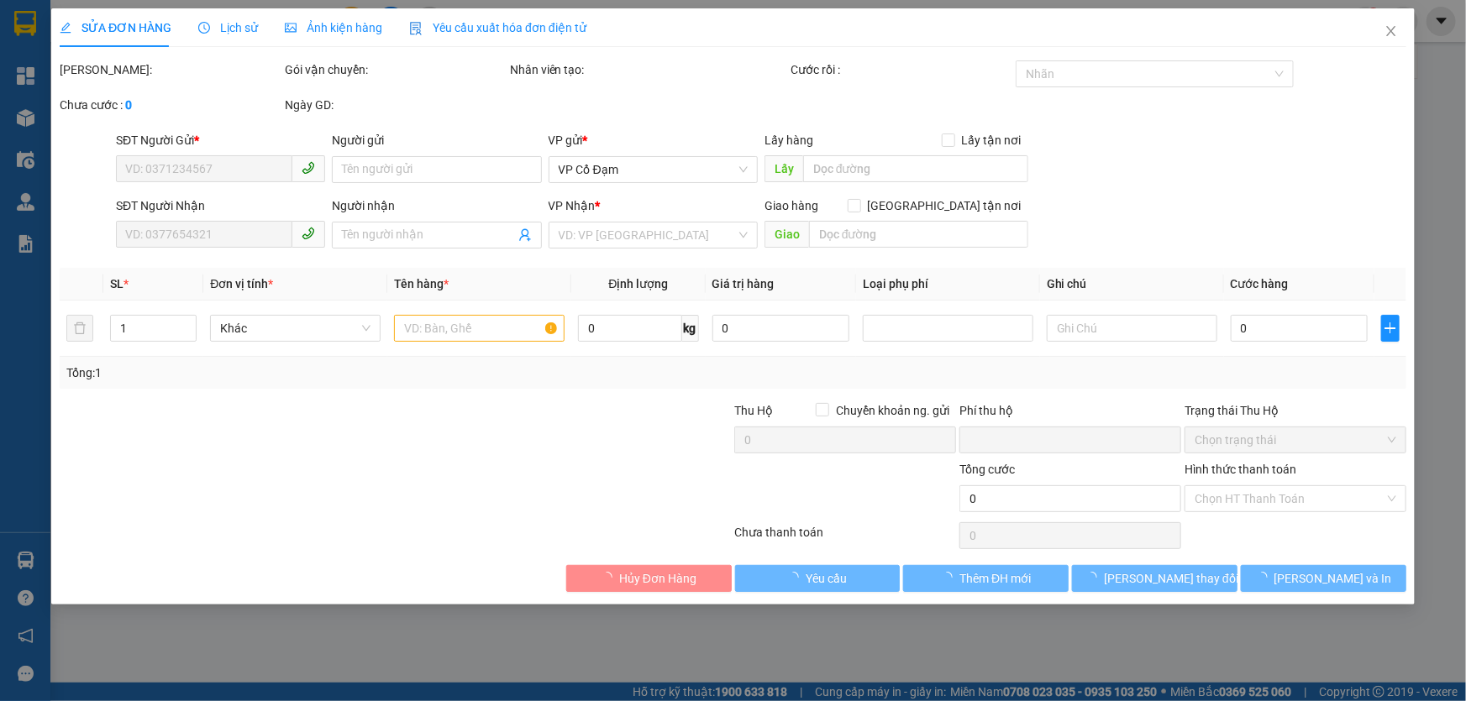
type input "0"
type input "50.000"
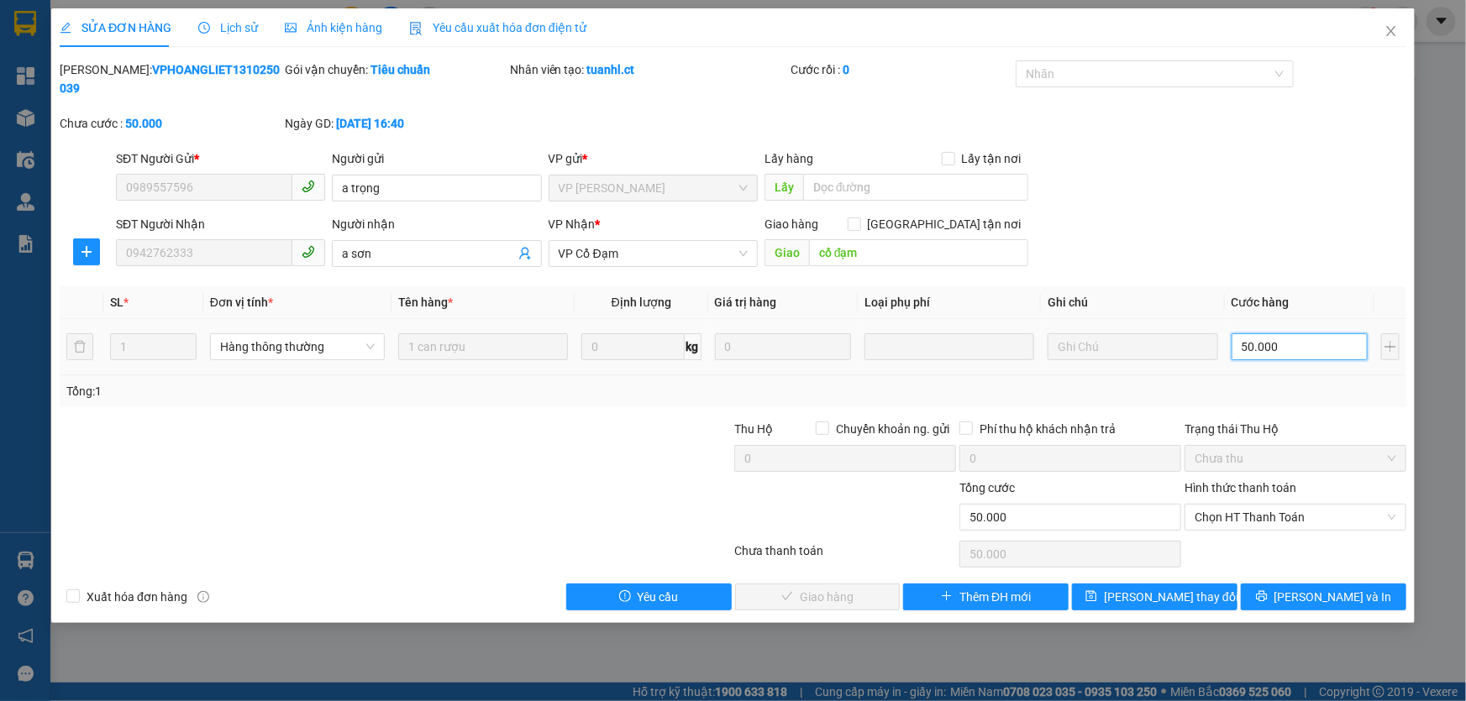
click at [1288, 334] on input "50.000" at bounding box center [1300, 347] width 137 height 27
type input "3"
type input "30"
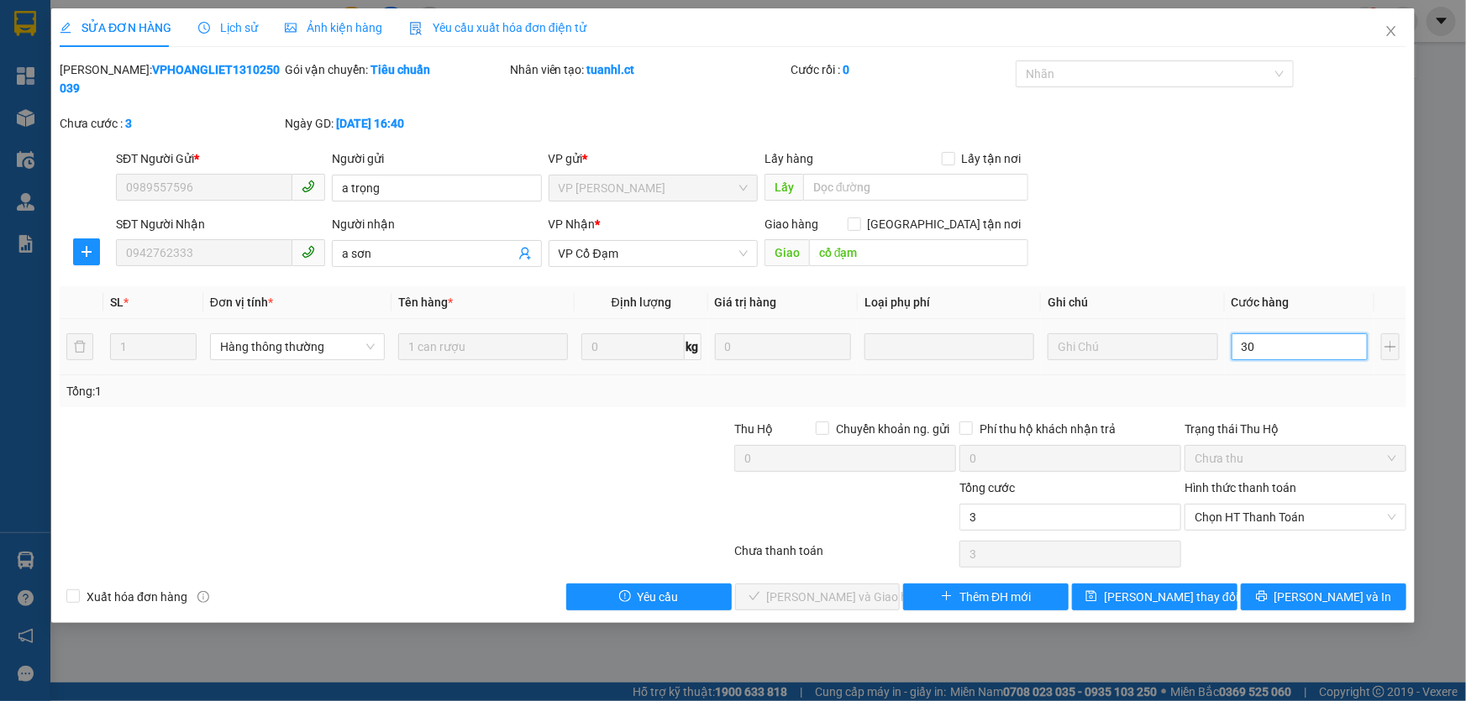
type input "30"
type input "30.000"
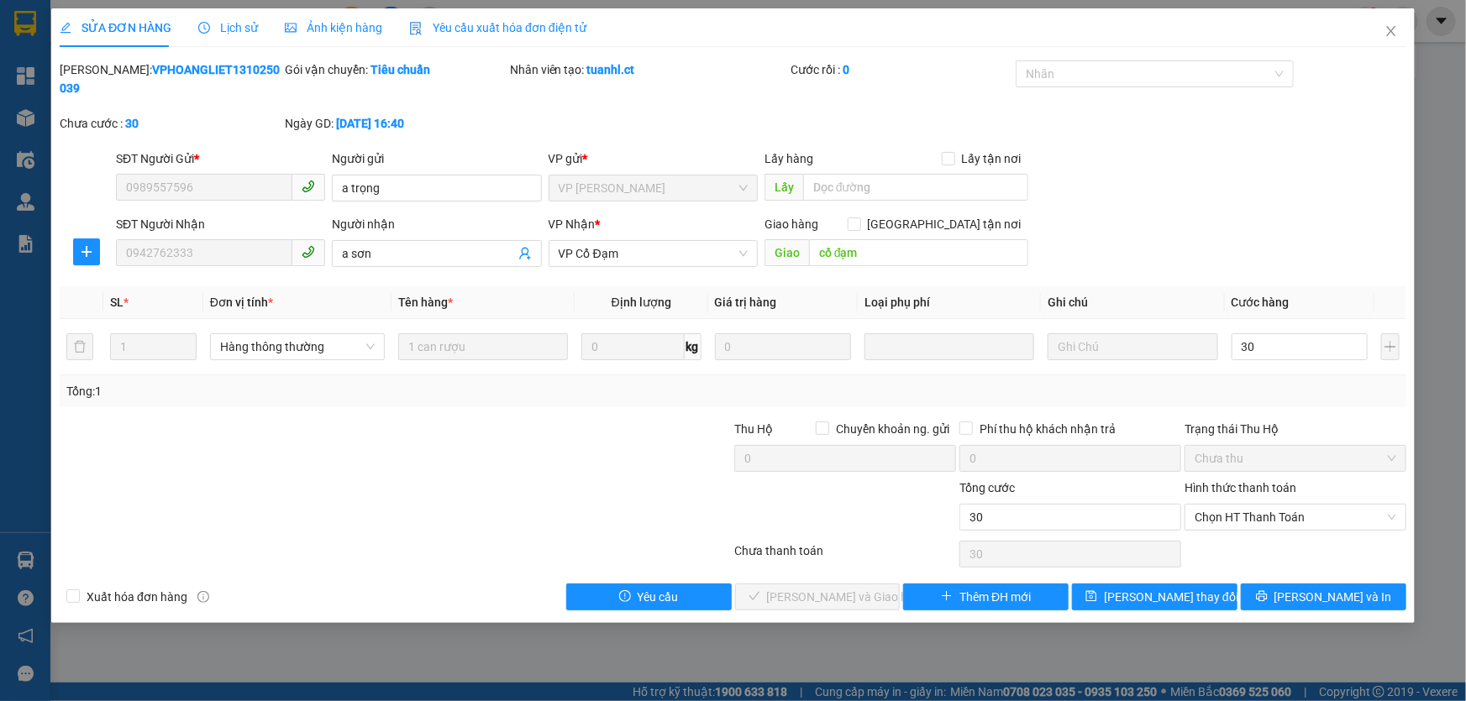
type input "30.000"
click at [1204, 215] on div "SĐT Người Nhận 0942762333 Người nhận a sơn VP Nhận * VP Cổ Đạm Giao hàng Giao t…" at bounding box center [761, 244] width 1297 height 59
click at [1170, 588] on span "[PERSON_NAME] thay đổi" at bounding box center [1171, 597] width 134 height 18
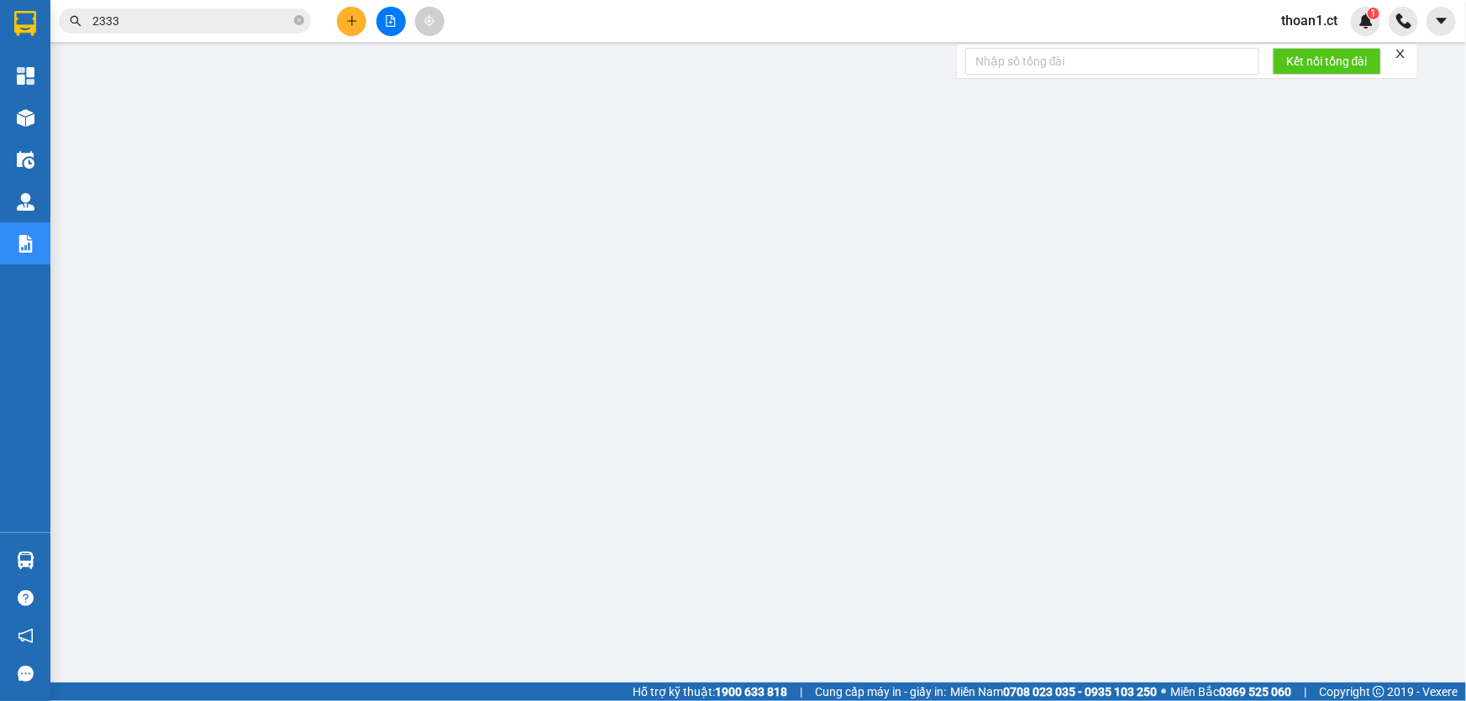
click at [203, 16] on input "2333" at bounding box center [191, 21] width 198 height 18
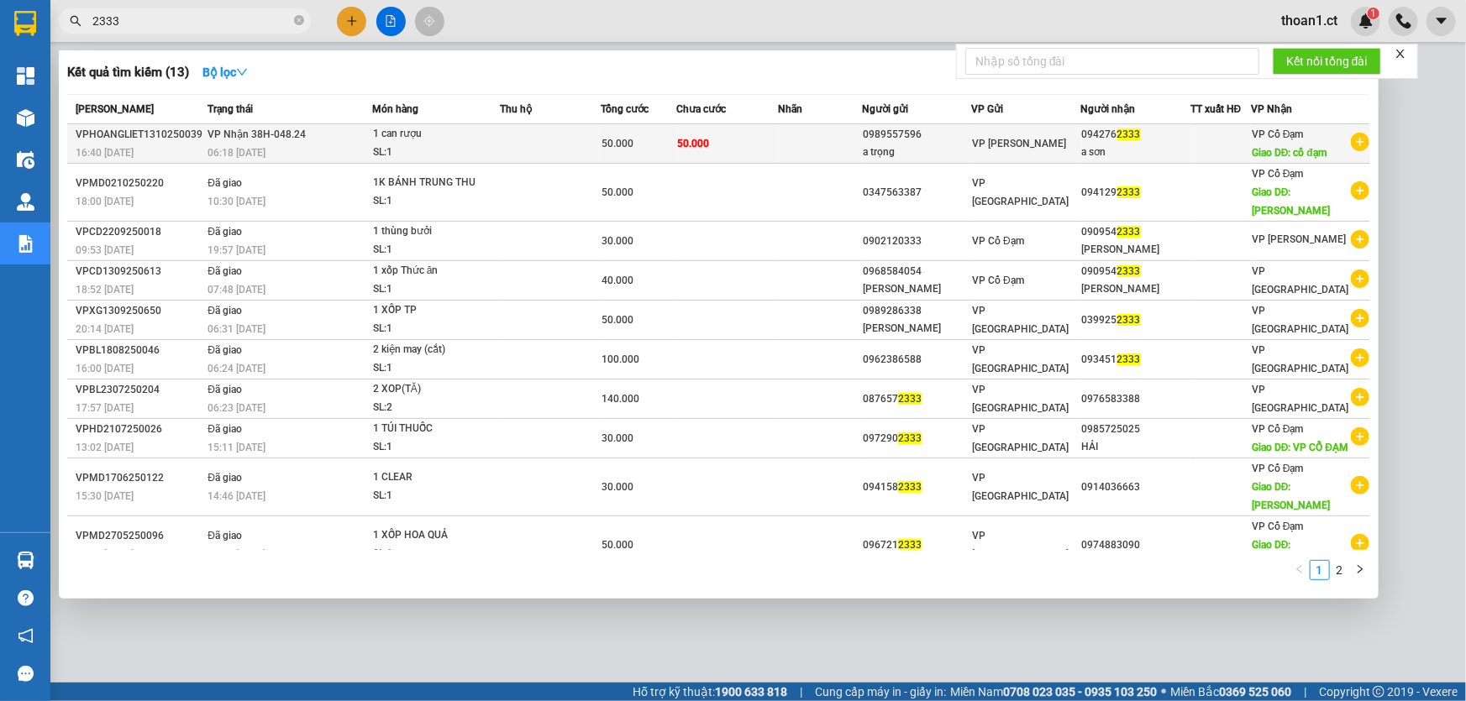
click at [266, 134] on span "VP Nhận 38H-048.24" at bounding box center [256, 135] width 98 height 12
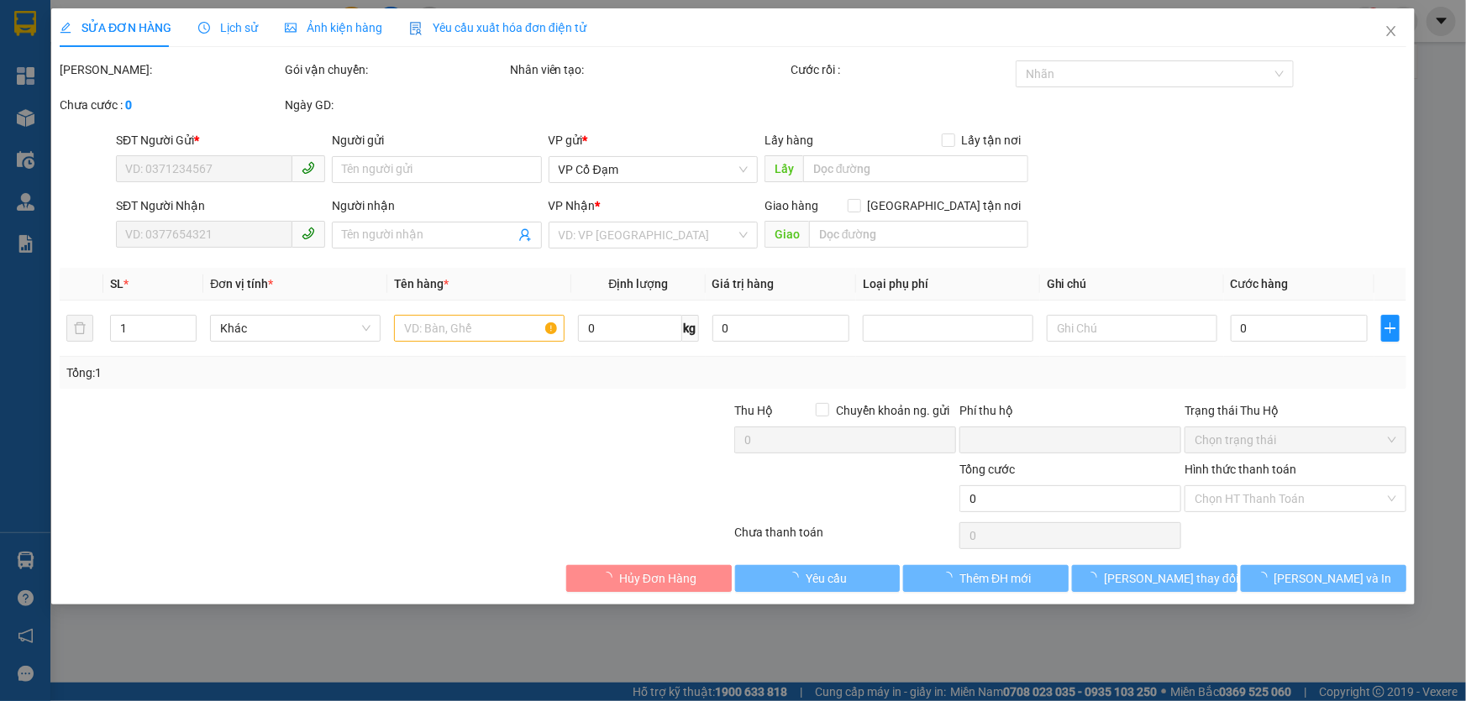
type input "0989557596"
type input "a trọng"
type input "0942762333"
type input "a sơn"
type input "cổ đạm"
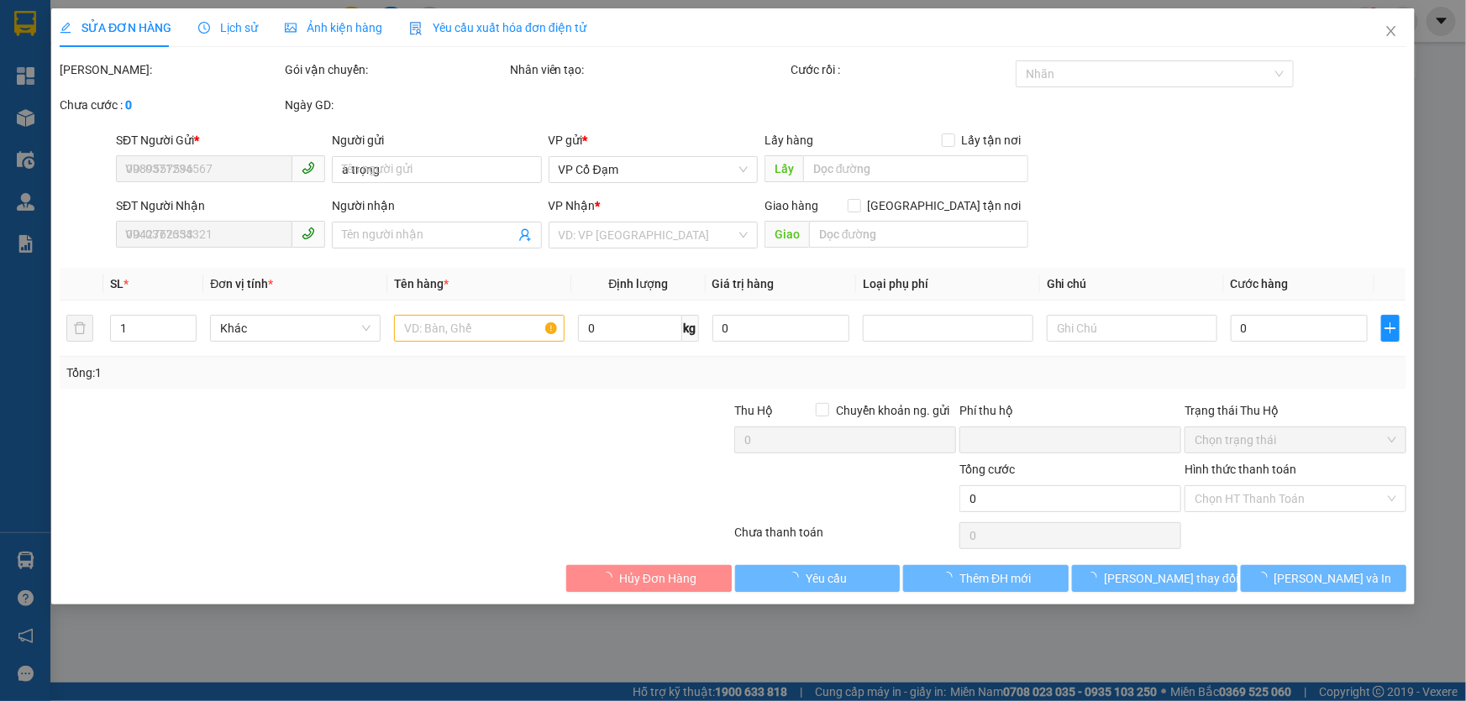
type input "0"
type input "30.000"
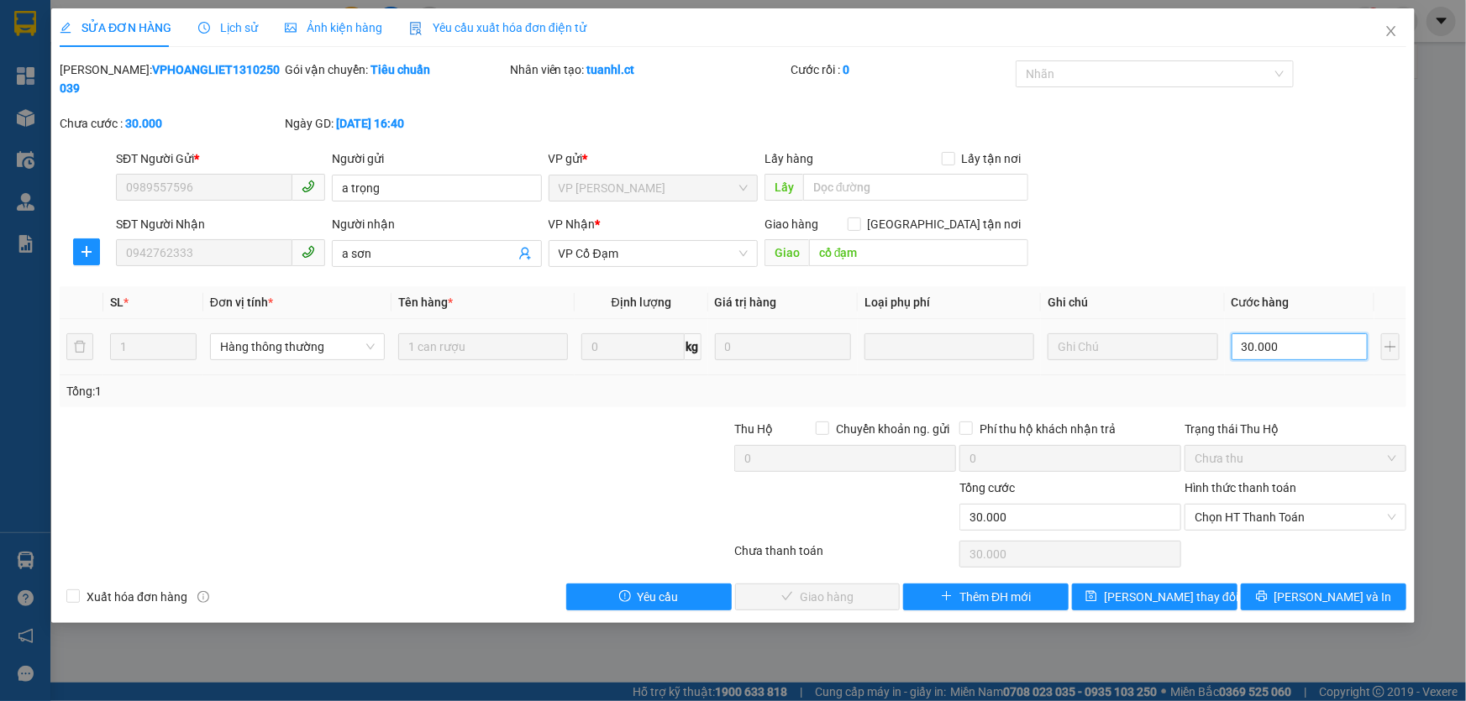
click at [1302, 334] on input "30.000" at bounding box center [1300, 347] width 137 height 27
type input "0"
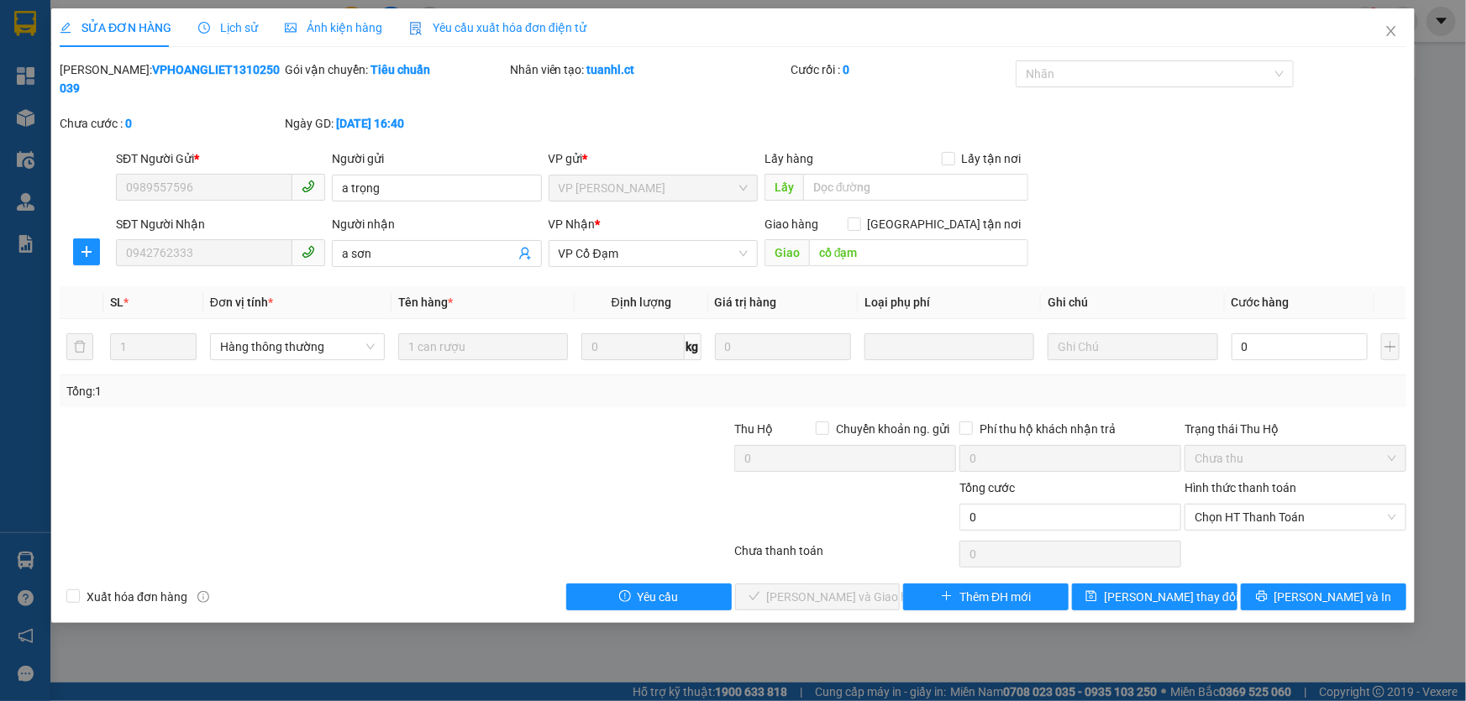
click at [1164, 215] on div "SĐT Người Nhận 0942762333 Người nhận a sơn VP Nhận * VP Cổ Đạm Giao hàng Giao t…" at bounding box center [761, 244] width 1297 height 59
click at [402, 244] on input "a sơn" at bounding box center [428, 253] width 172 height 18
type input "a sơn (CA XÃ CỔ ĐẠM)"
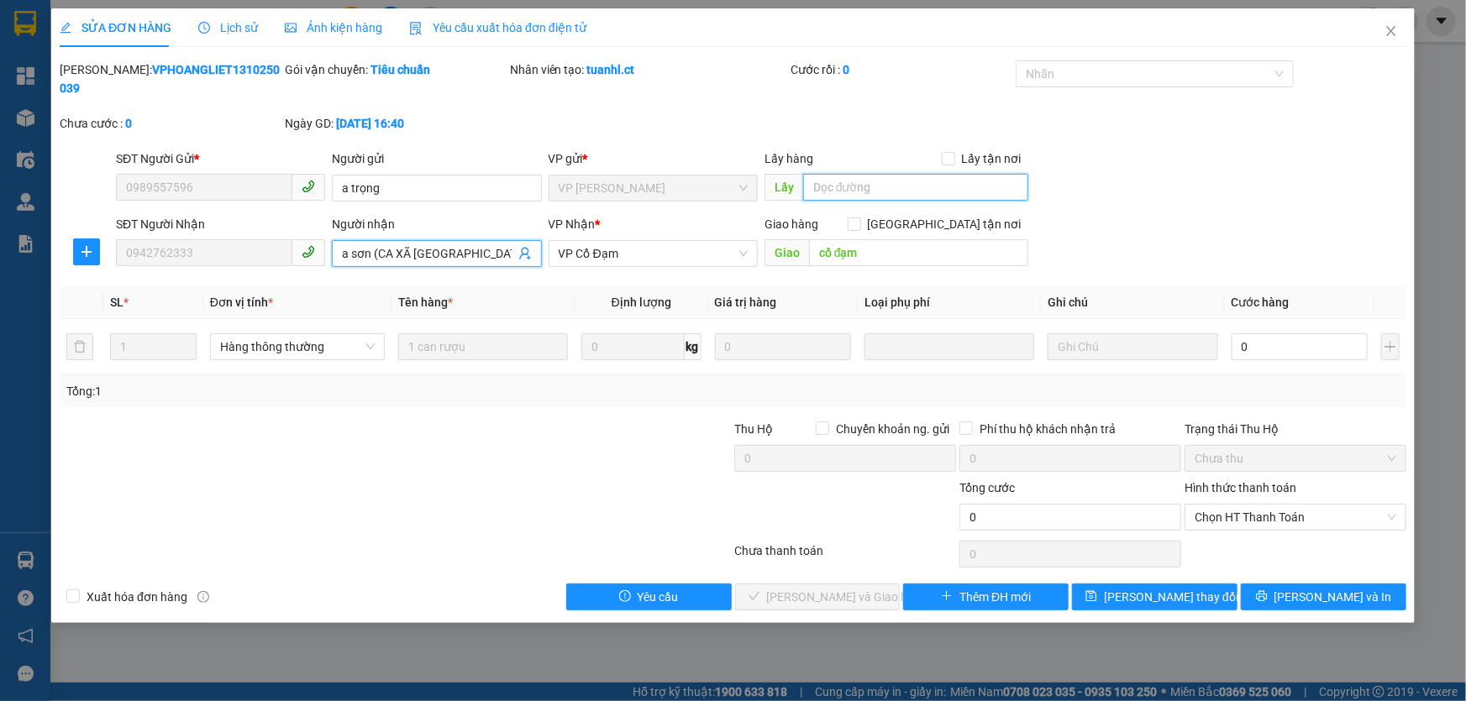
click at [830, 174] on input "text" at bounding box center [915, 187] width 225 height 27
click at [1279, 505] on span "Chọn HT Thanh Toán" at bounding box center [1296, 517] width 202 height 25
type input "Thoan PV"
click at [1309, 237] on div "SĐT Người Nhận 0942762333 Người nhận a sơn (CA XÃ CỔ ĐẠM) VP Nhận * VP Cổ Đạm G…" at bounding box center [761, 244] width 1297 height 59
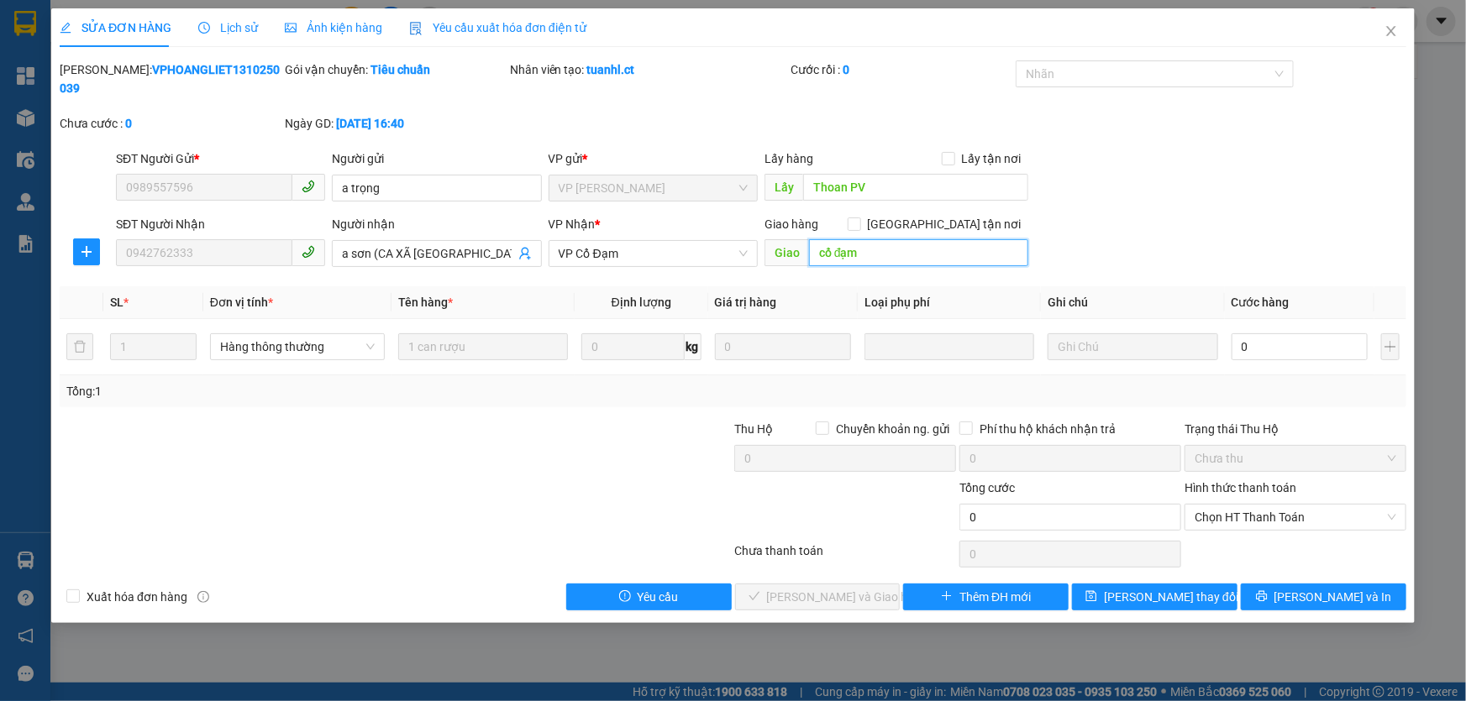
click at [876, 242] on input "cổ đạm" at bounding box center [918, 252] width 219 height 27
type input "X THÀNH"
click at [924, 90] on div "Cước rồi : 0" at bounding box center [901, 87] width 225 height 54
click at [1168, 588] on span "[PERSON_NAME] thay đổi" at bounding box center [1171, 597] width 134 height 18
